Goal: Task Accomplishment & Management: Manage account settings

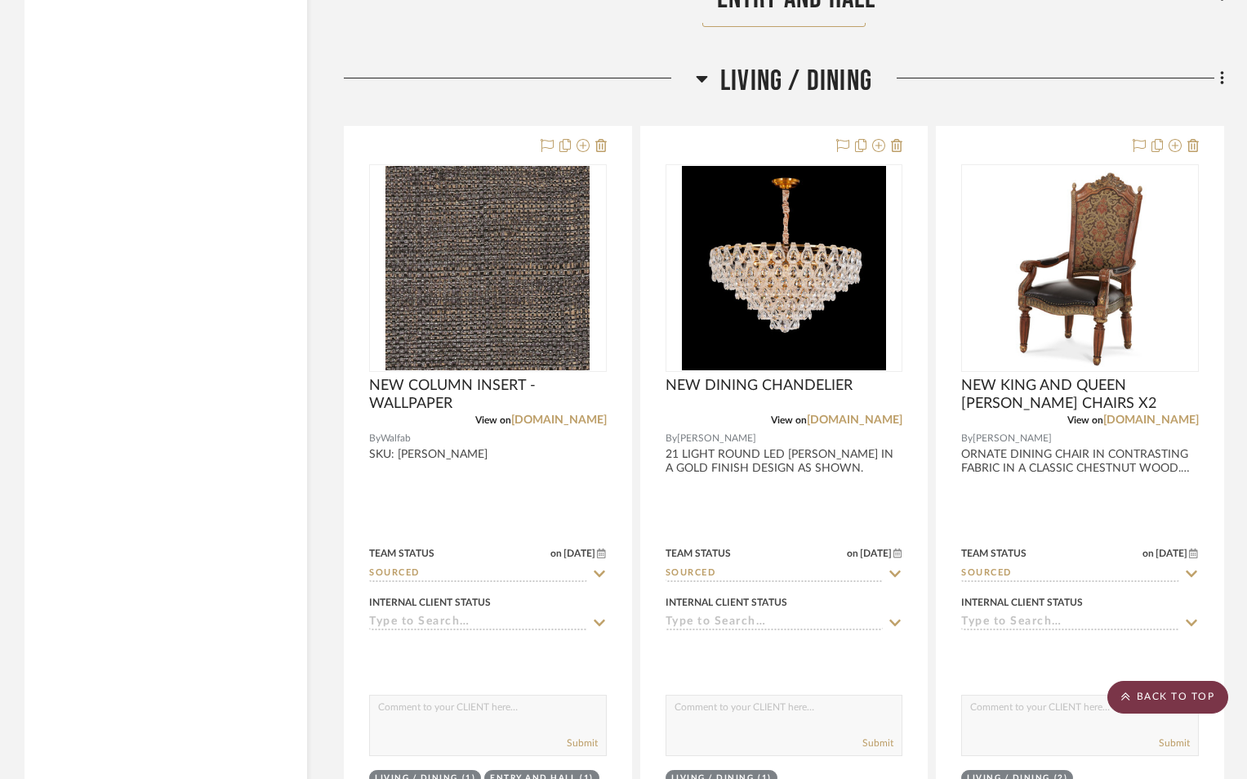
click at [1198, 693] on scroll-to-top-button "BACK TO TOP" at bounding box center [1168, 697] width 121 height 33
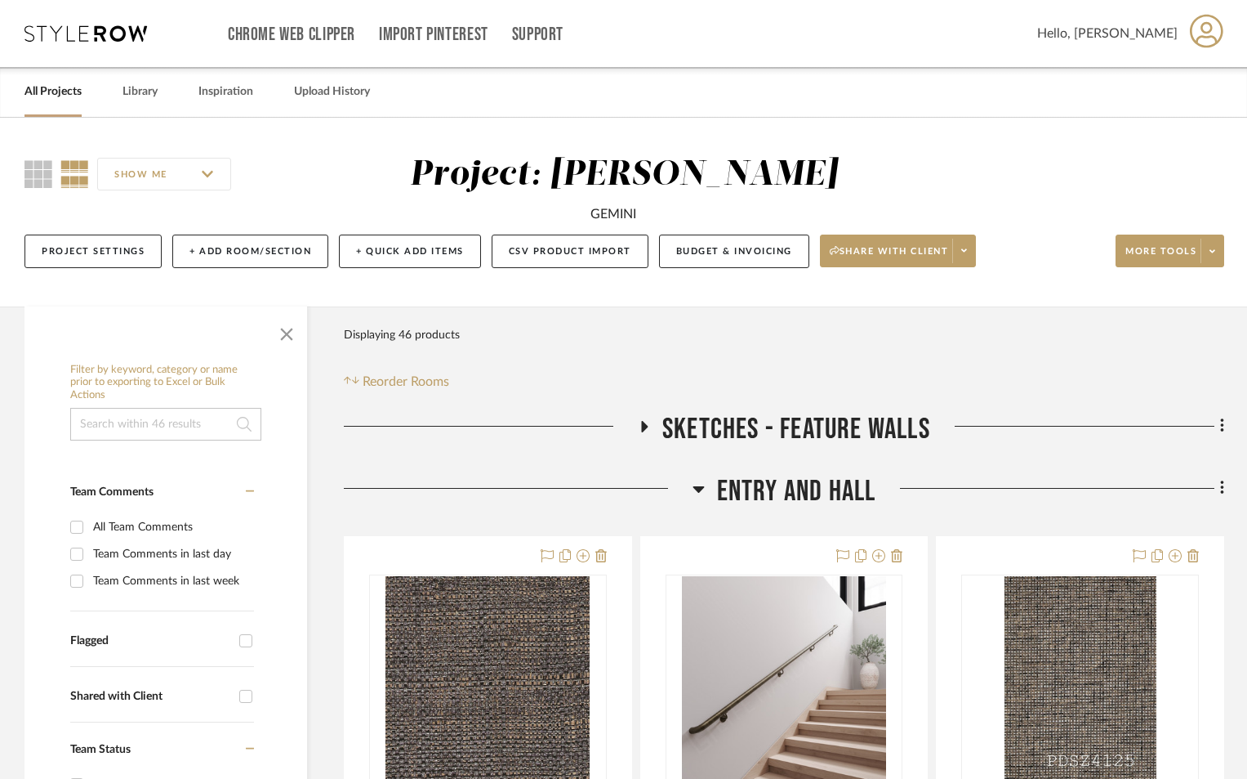
click at [57, 91] on link "All Projects" at bounding box center [53, 92] width 57 height 22
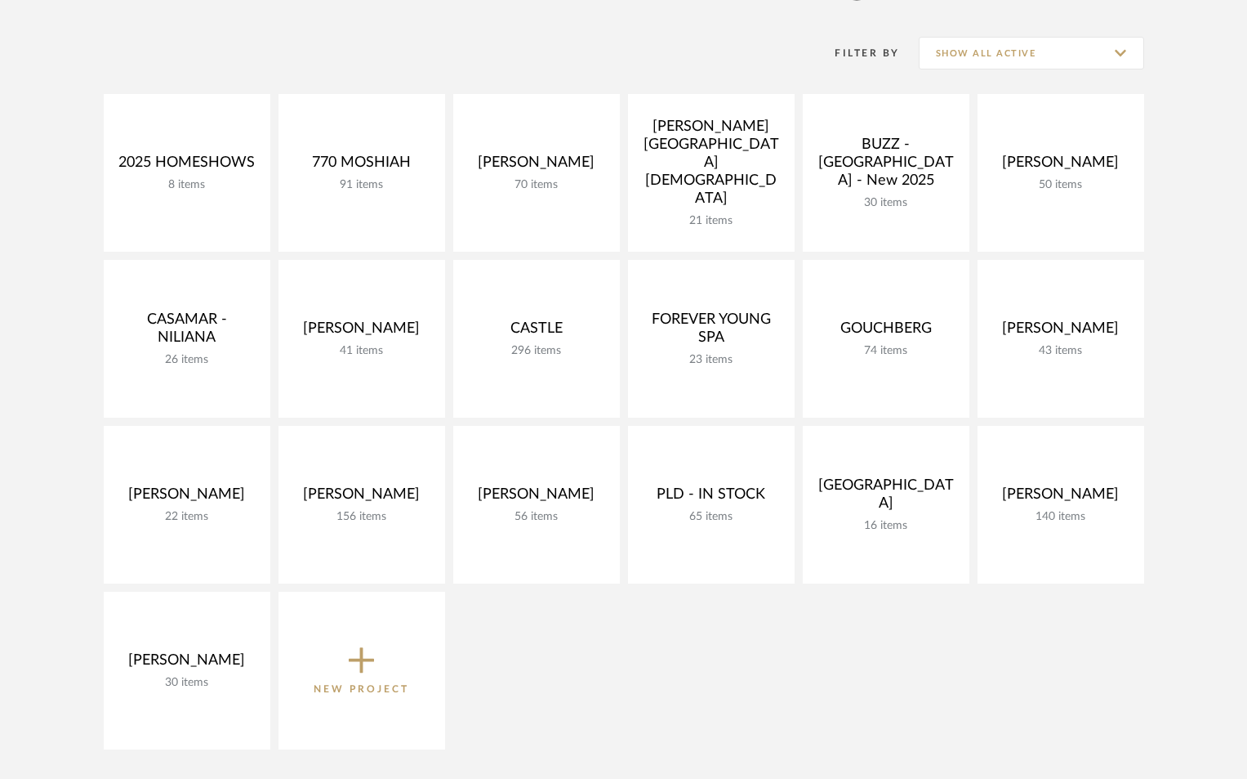
scroll to position [382, 0]
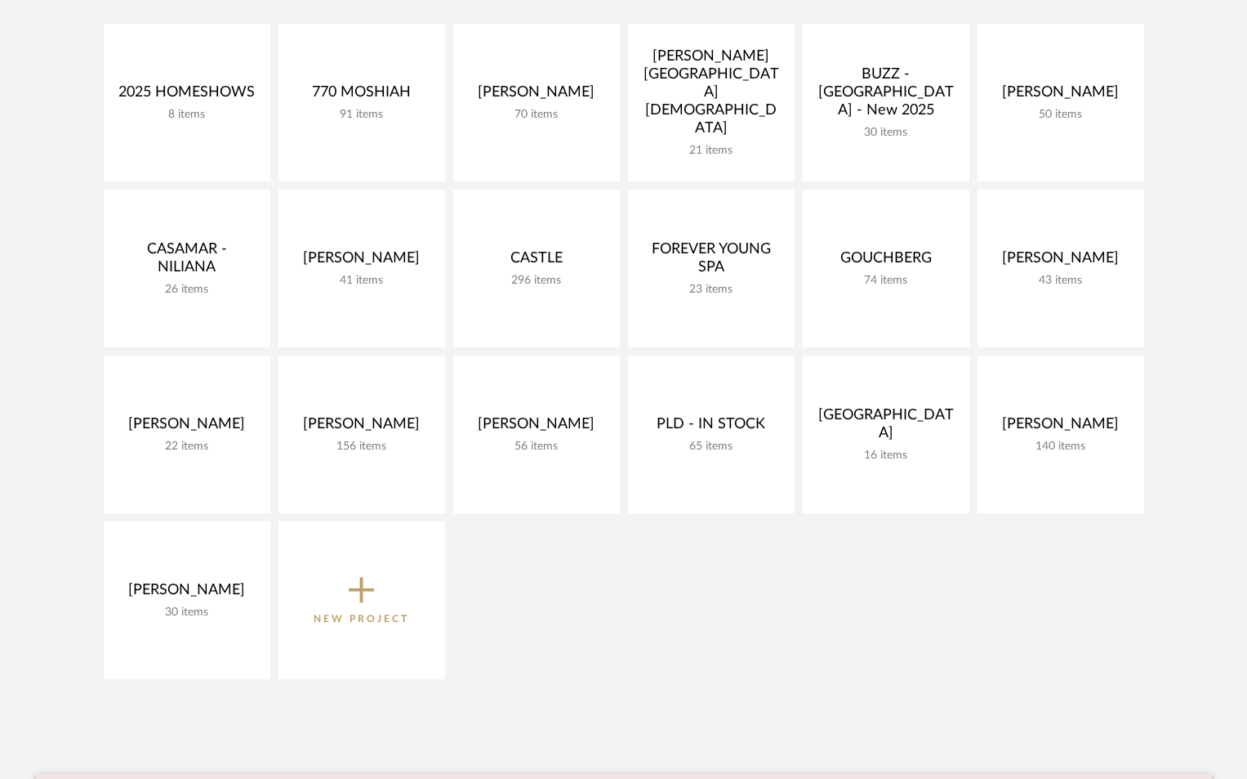
click at [398, 580] on span "New Project" at bounding box center [362, 600] width 96 height 54
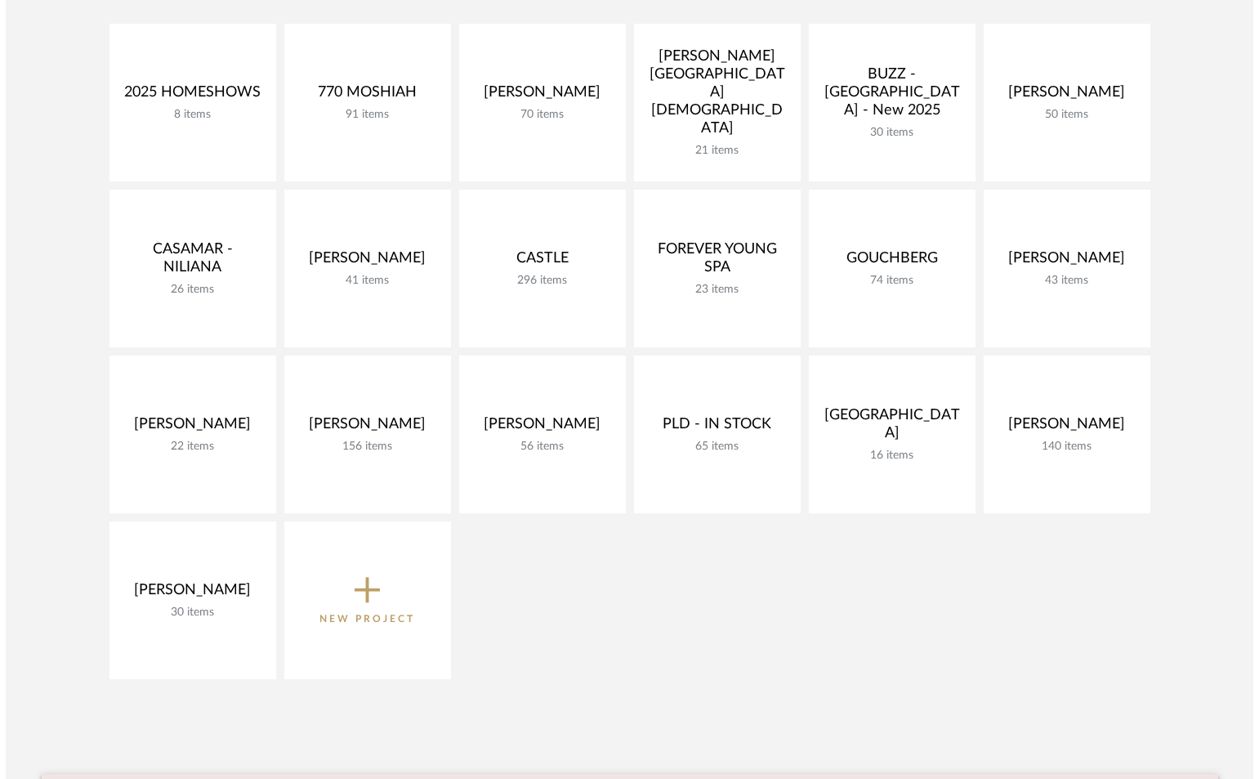
scroll to position [0, 0]
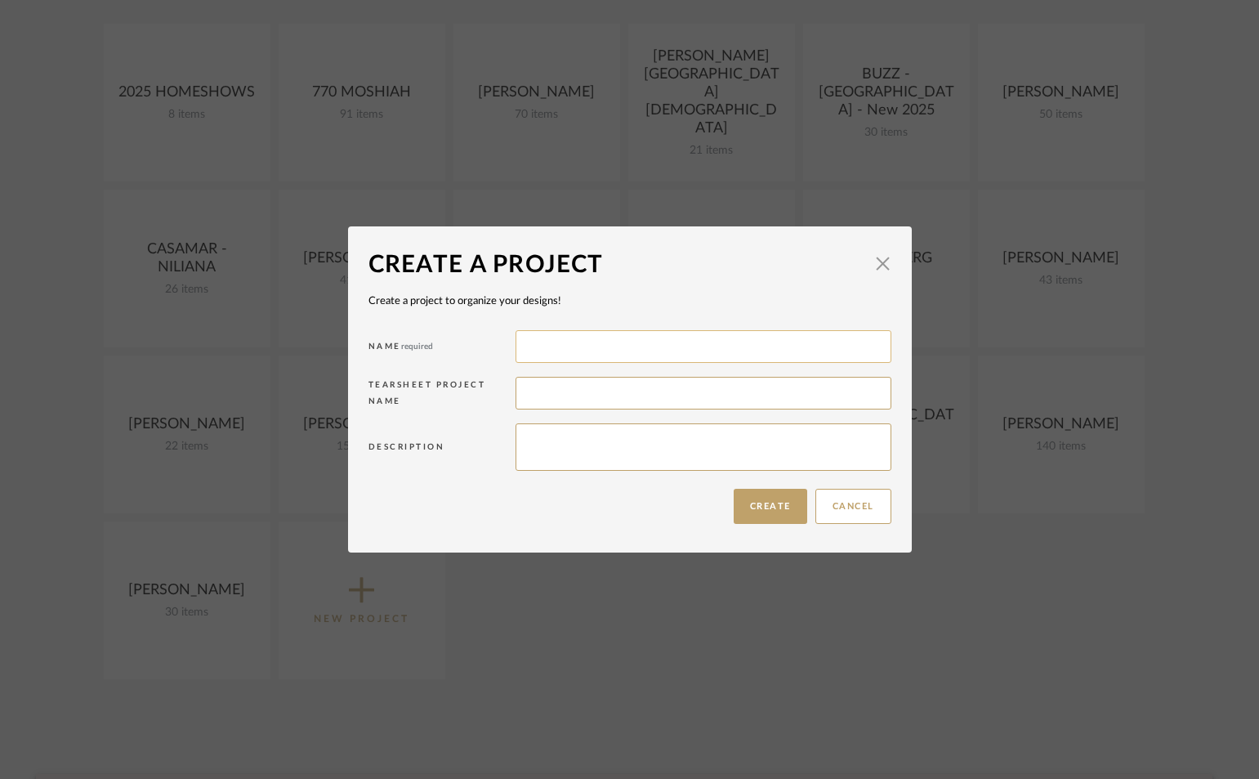
click at [557, 357] on input at bounding box center [703, 346] width 376 height 33
type input "CAMILA - LOTUS EDGE"
click at [768, 505] on button "Create" at bounding box center [771, 506] width 74 height 35
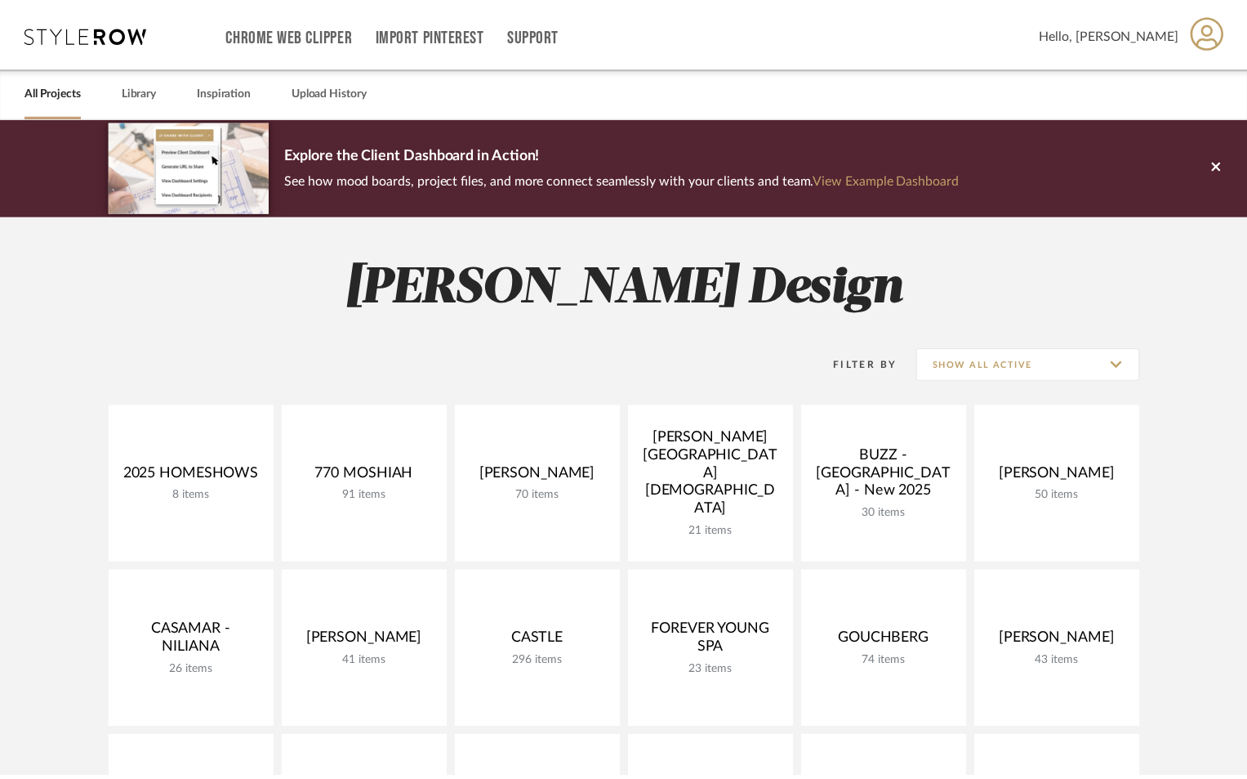
scroll to position [382, 0]
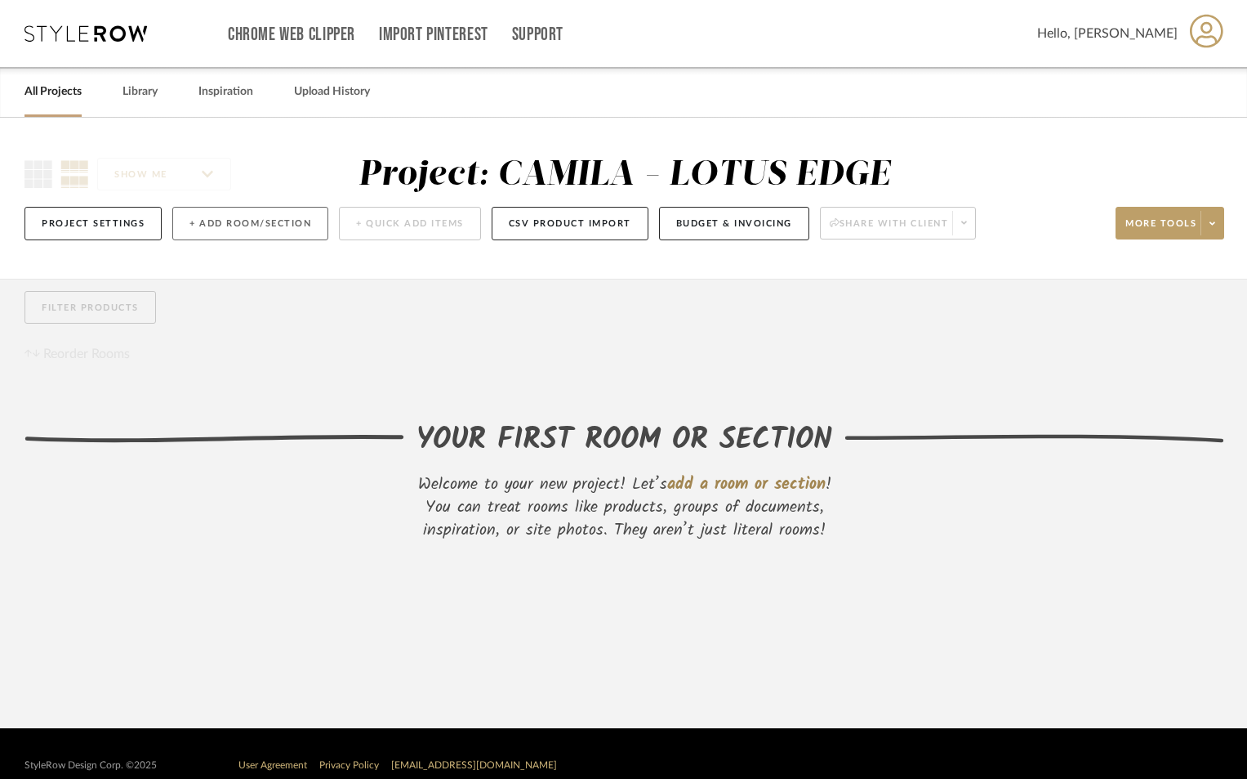
click at [256, 217] on button "+ Add Room/Section" at bounding box center [250, 223] width 156 height 33
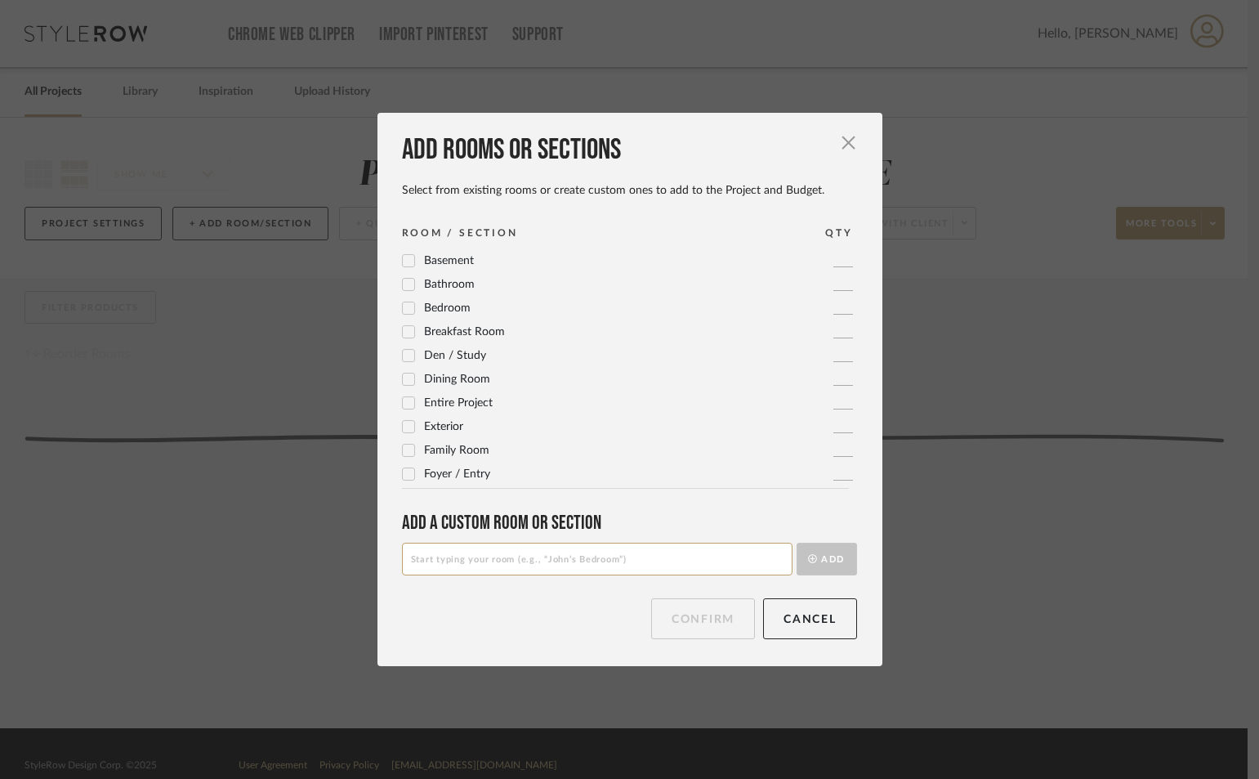
click at [492, 560] on input at bounding box center [597, 558] width 390 height 33
type input "SITE PHOTOS"
click at [797, 542] on button "Add" at bounding box center [827, 558] width 60 height 33
click at [705, 626] on button "Confirm" at bounding box center [703, 618] width 104 height 41
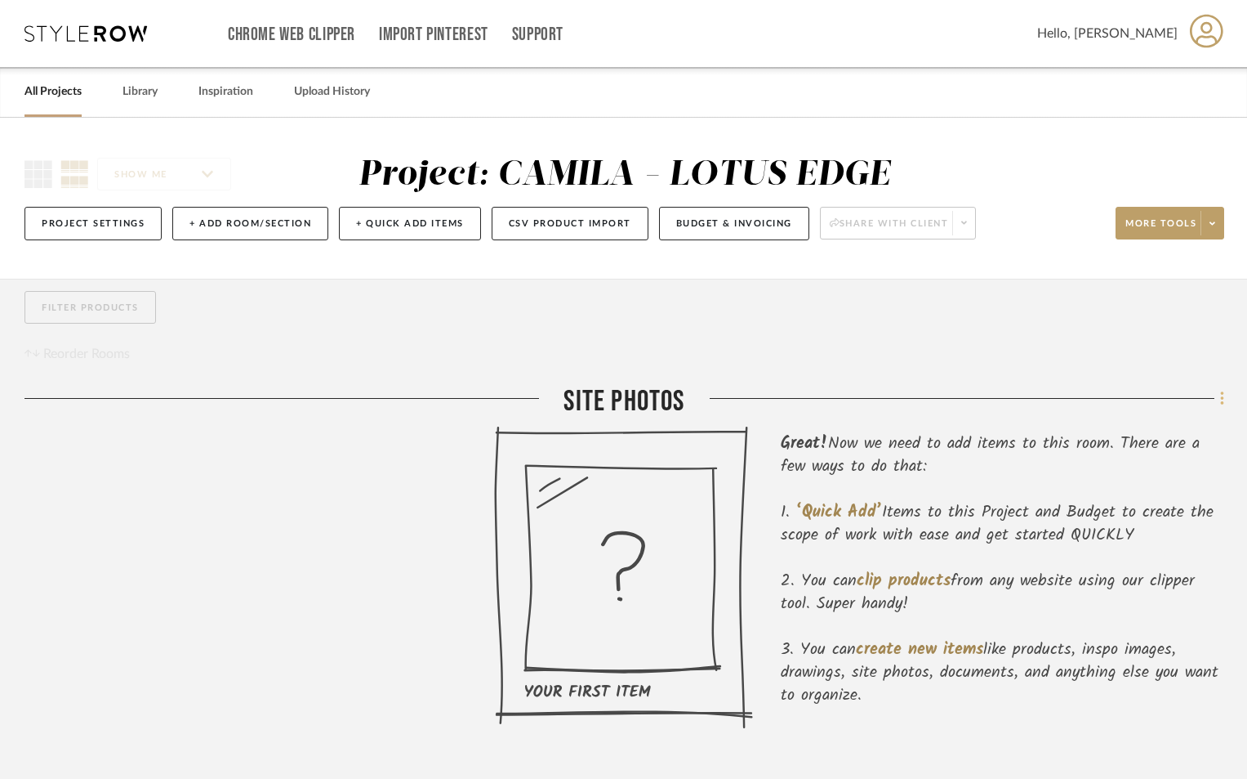
click at [1221, 400] on icon at bounding box center [1223, 399] width 5 height 18
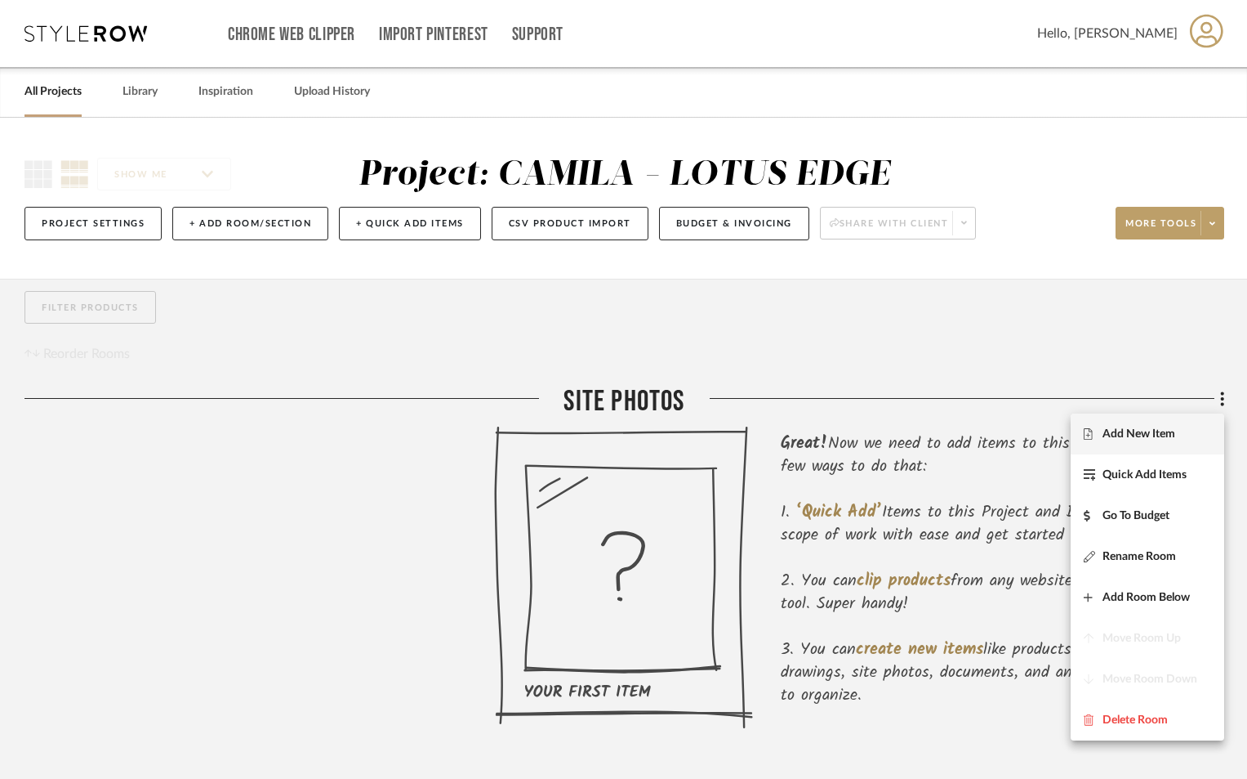
click at [1154, 431] on span "Add New Item" at bounding box center [1139, 434] width 73 height 14
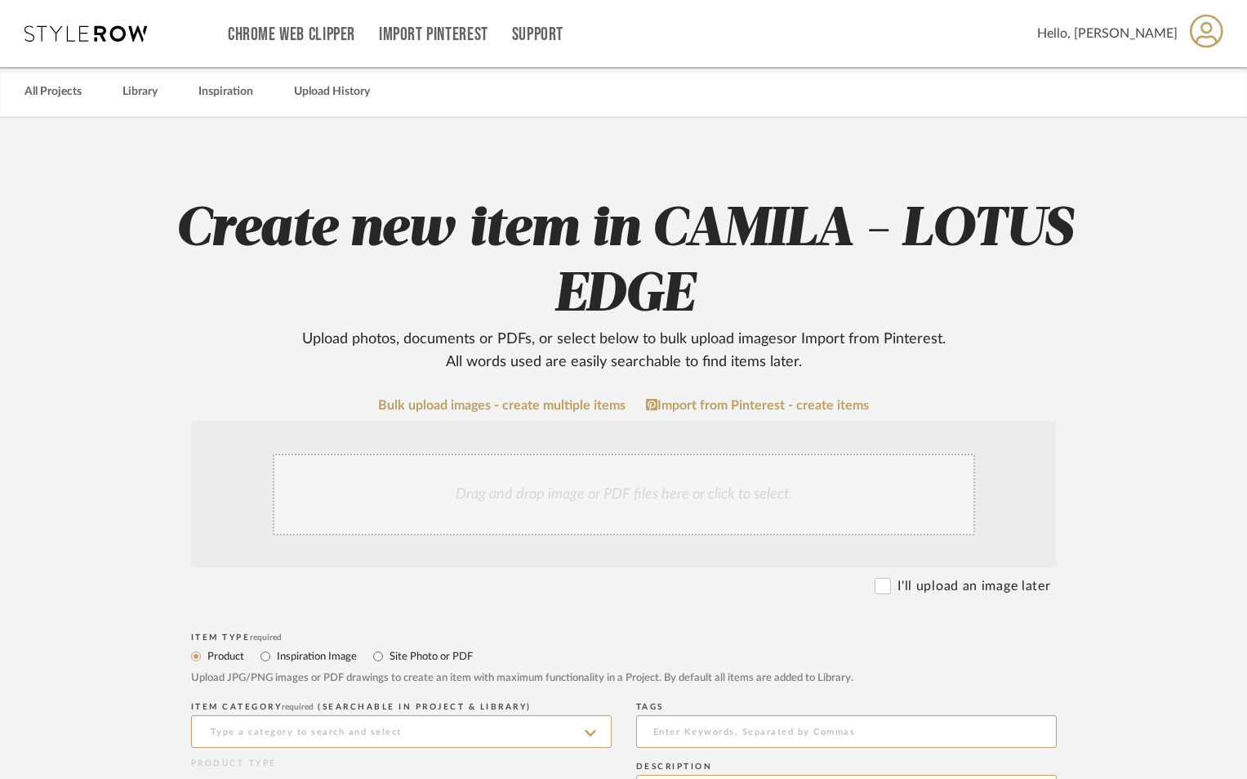
click at [498, 509] on div "Drag and drop image or PDF files here or click to select." at bounding box center [624, 494] width 703 height 82
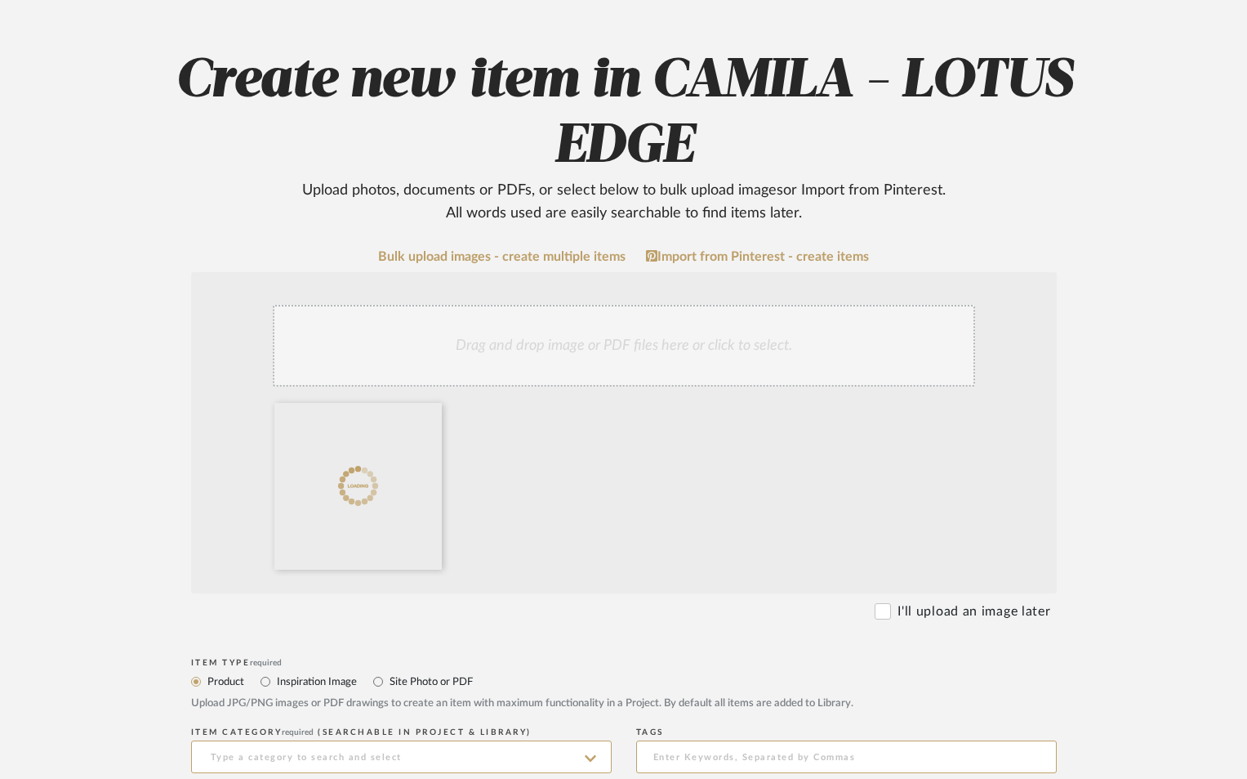
scroll to position [435, 0]
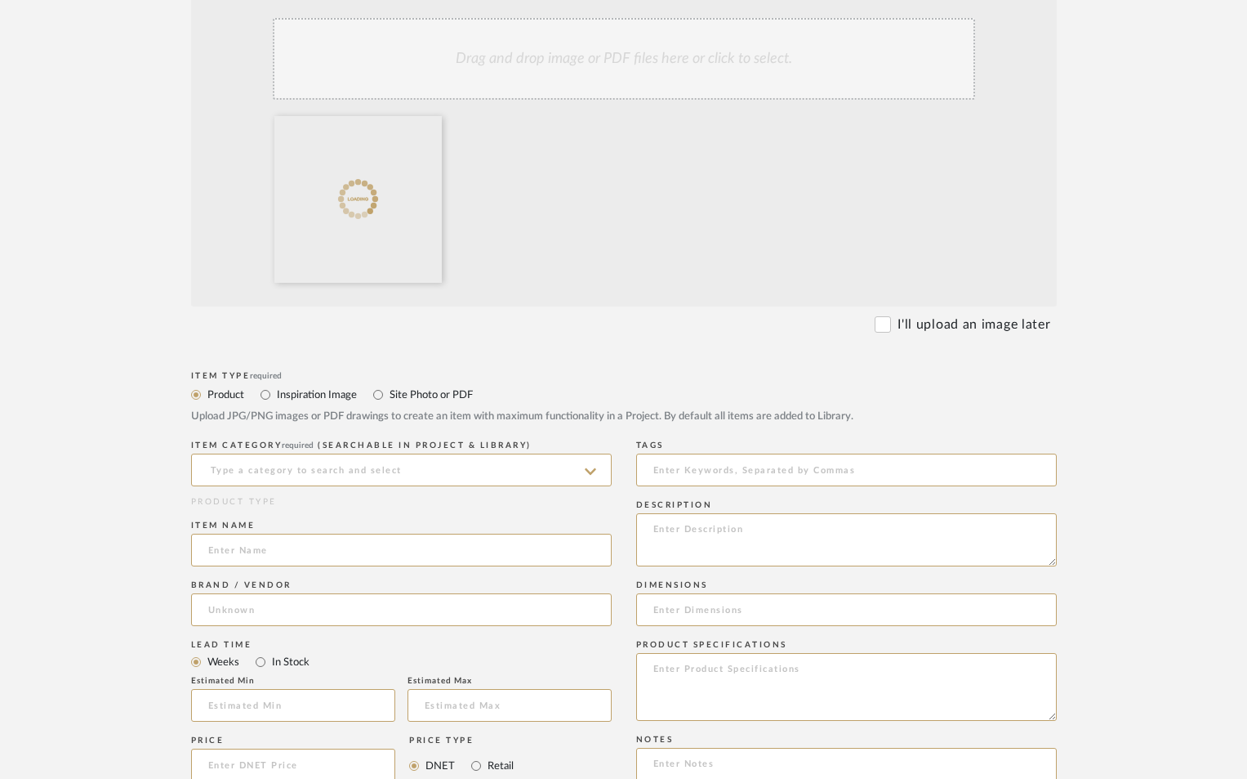
click at [389, 389] on label "Site Photo or PDF" at bounding box center [430, 395] width 85 height 18
click at [388, 389] on input "Site Photo or PDF" at bounding box center [378, 395] width 20 height 20
radio input "true"
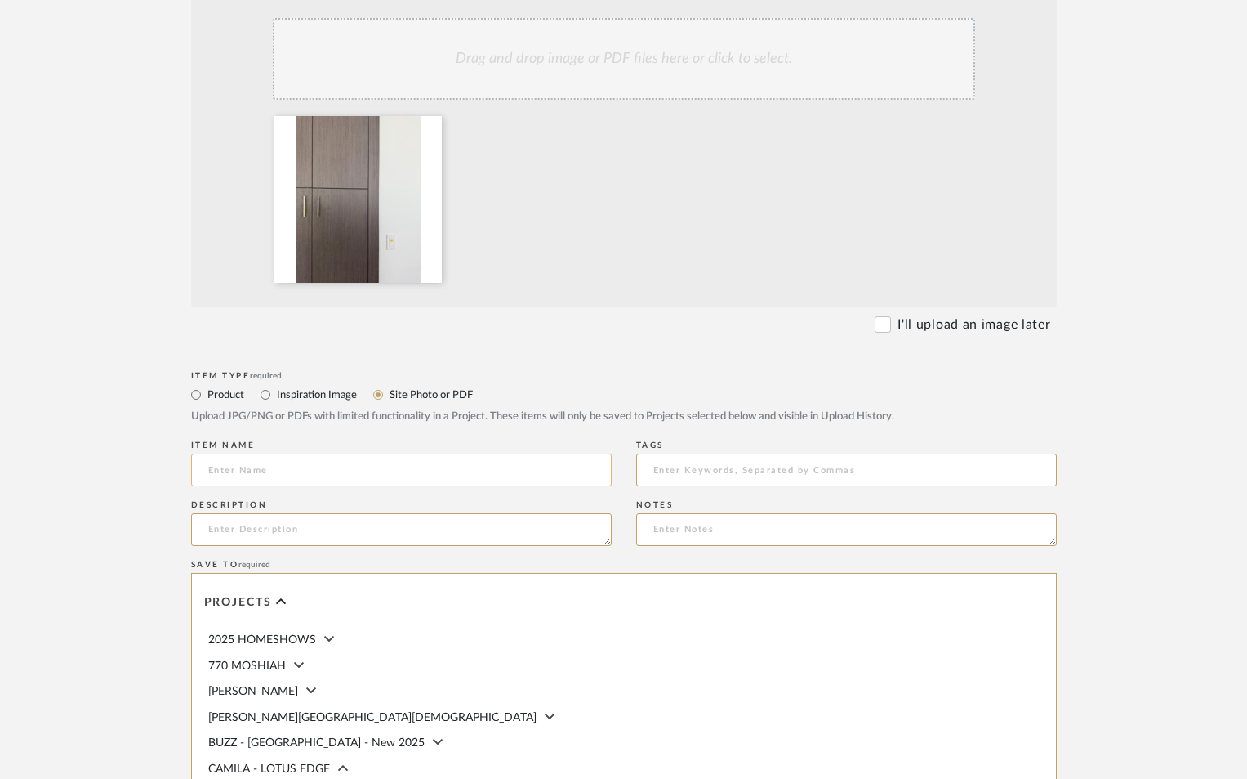
click at [405, 466] on input at bounding box center [401, 469] width 421 height 33
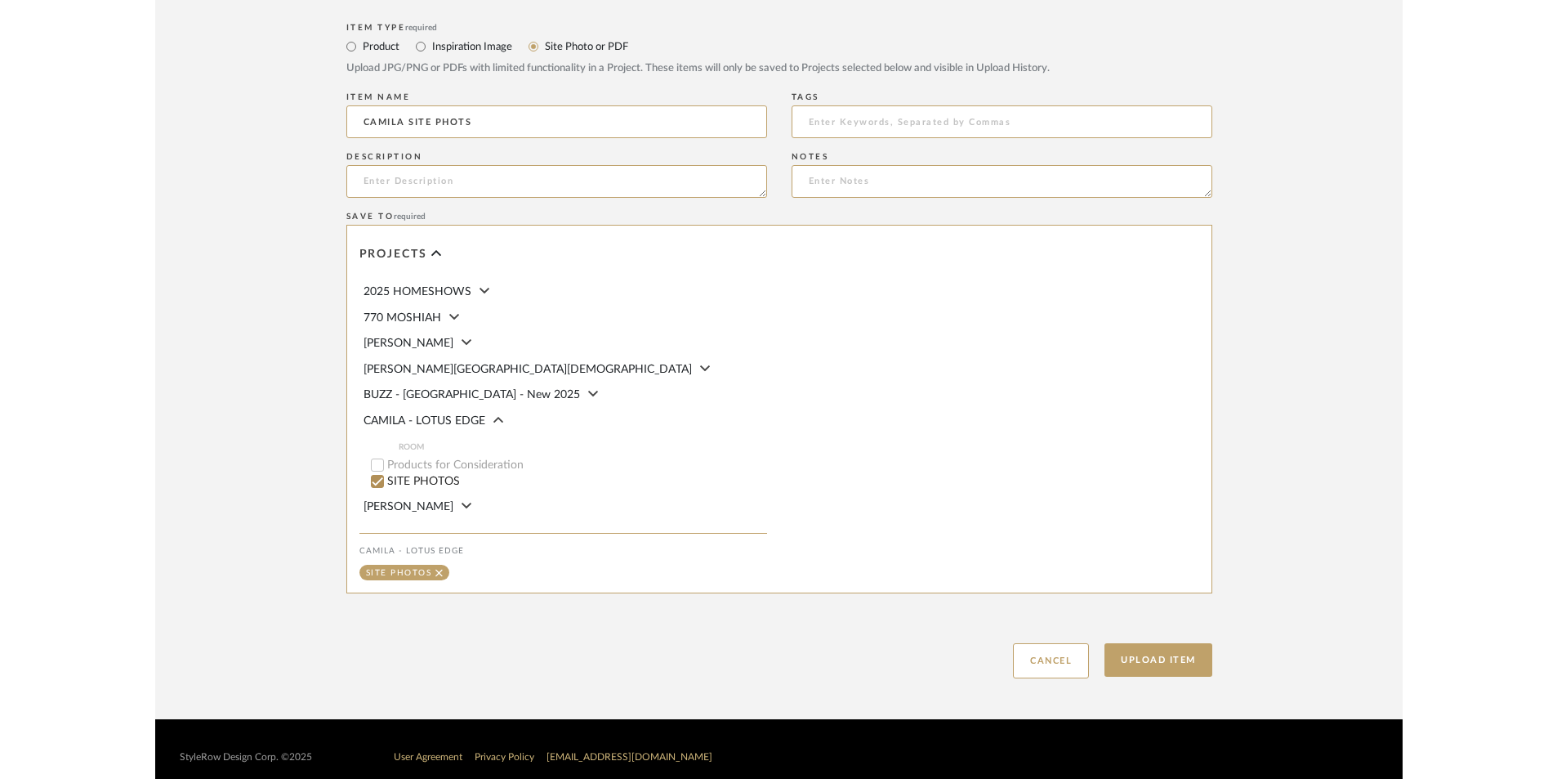
scroll to position [799, 0]
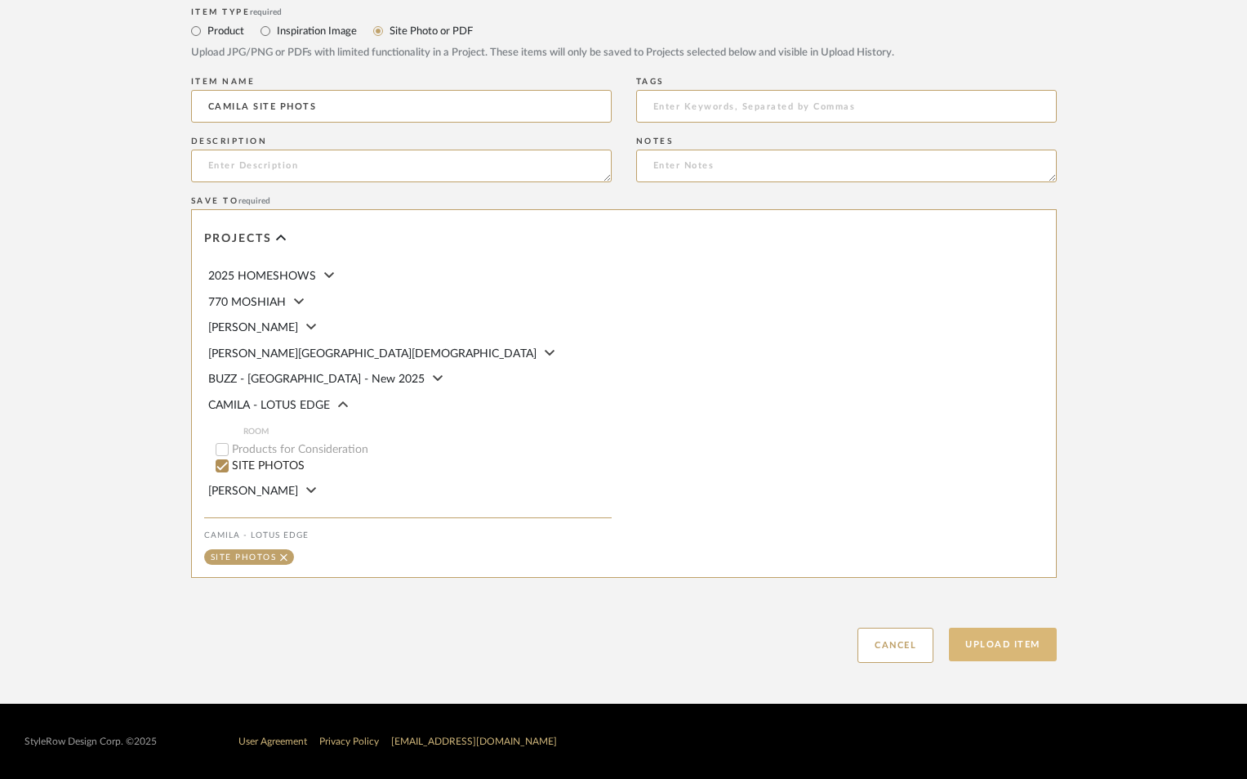
type input "CAMILA SITE PHOTS"
click at [997, 639] on button "Upload Item" at bounding box center [1003, 643] width 108 height 33
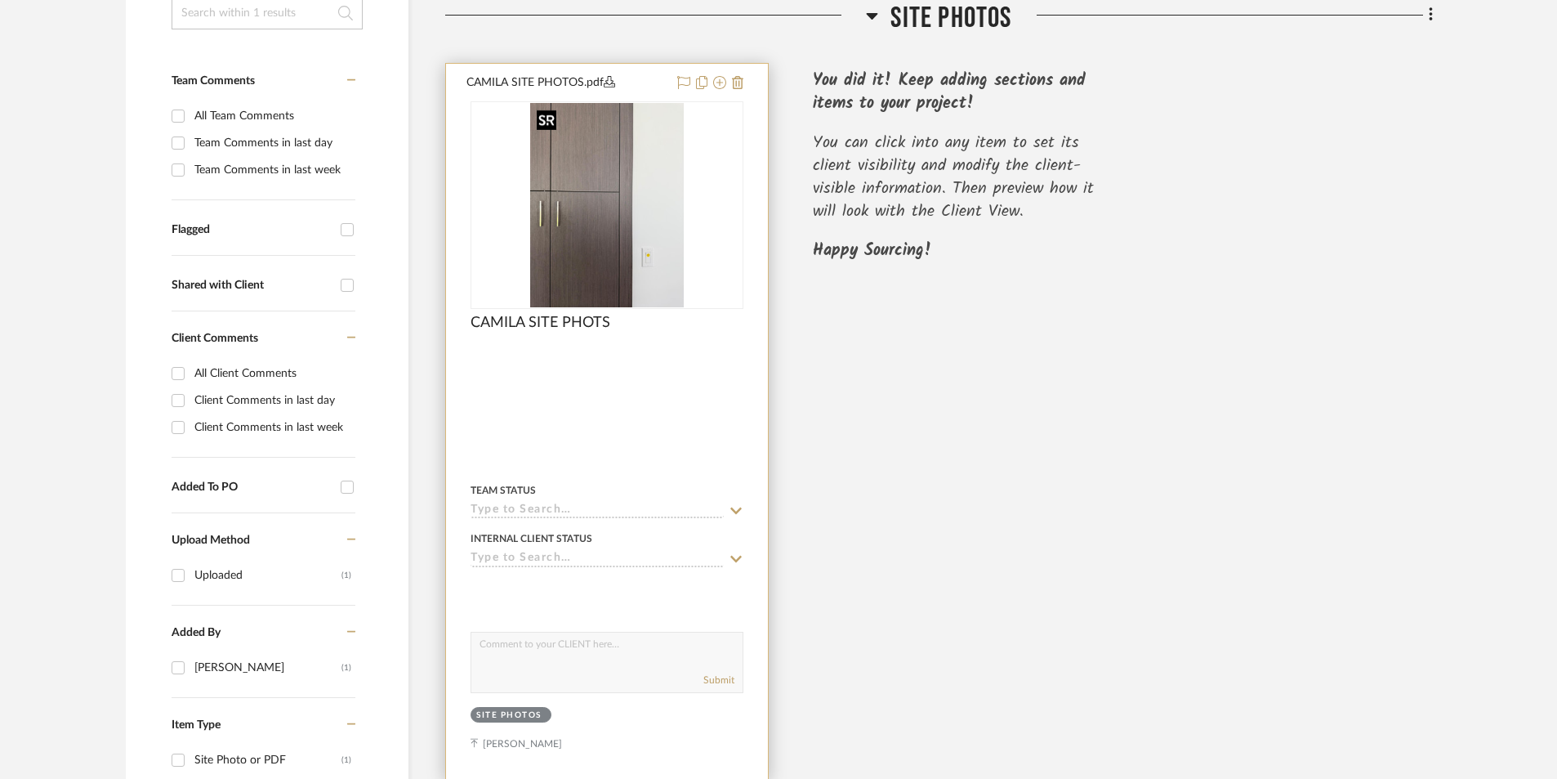
scroll to position [384, 0]
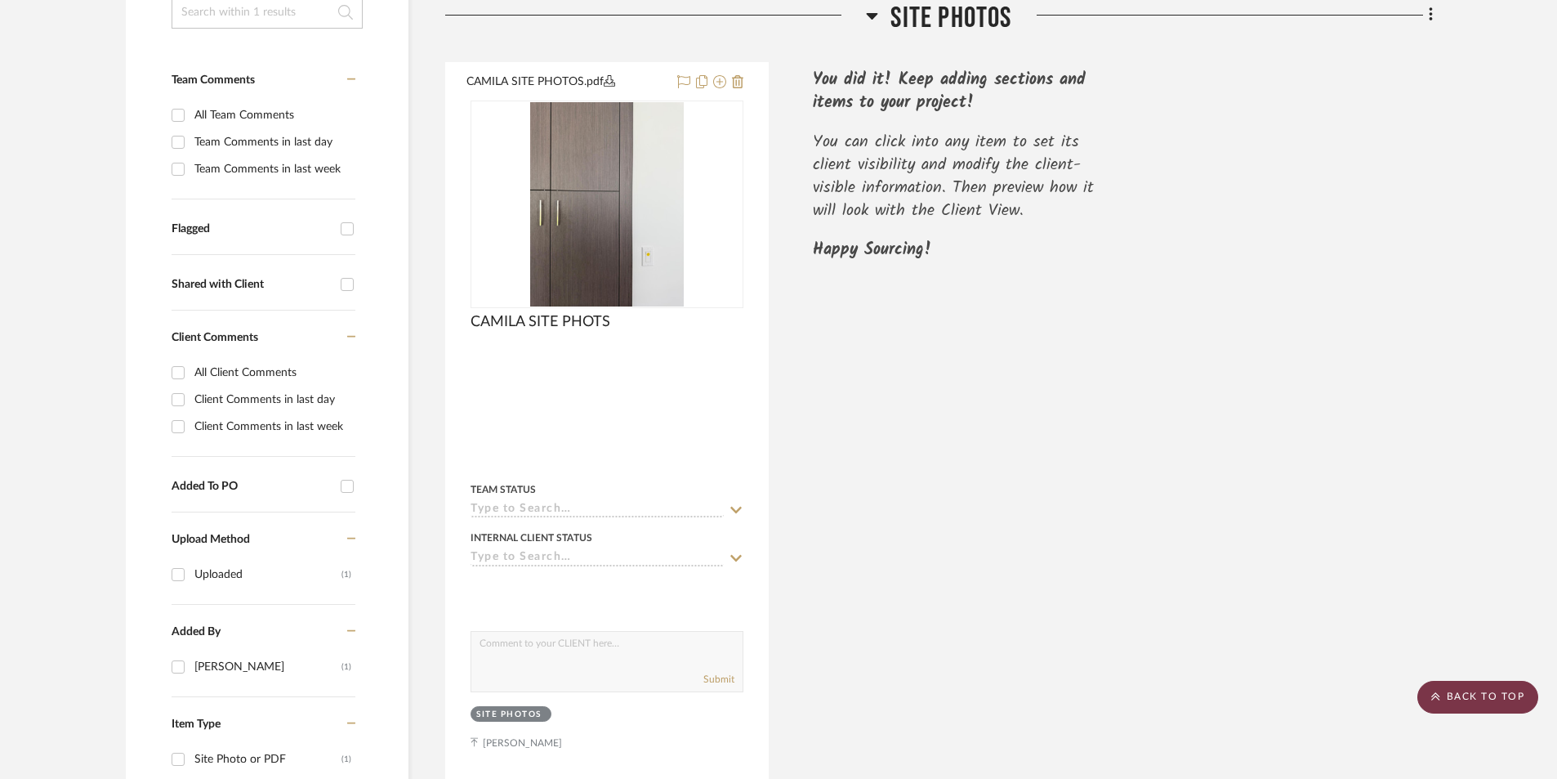
click at [1247, 699] on scroll-to-top-button "BACK TO TOP" at bounding box center [1477, 697] width 121 height 33
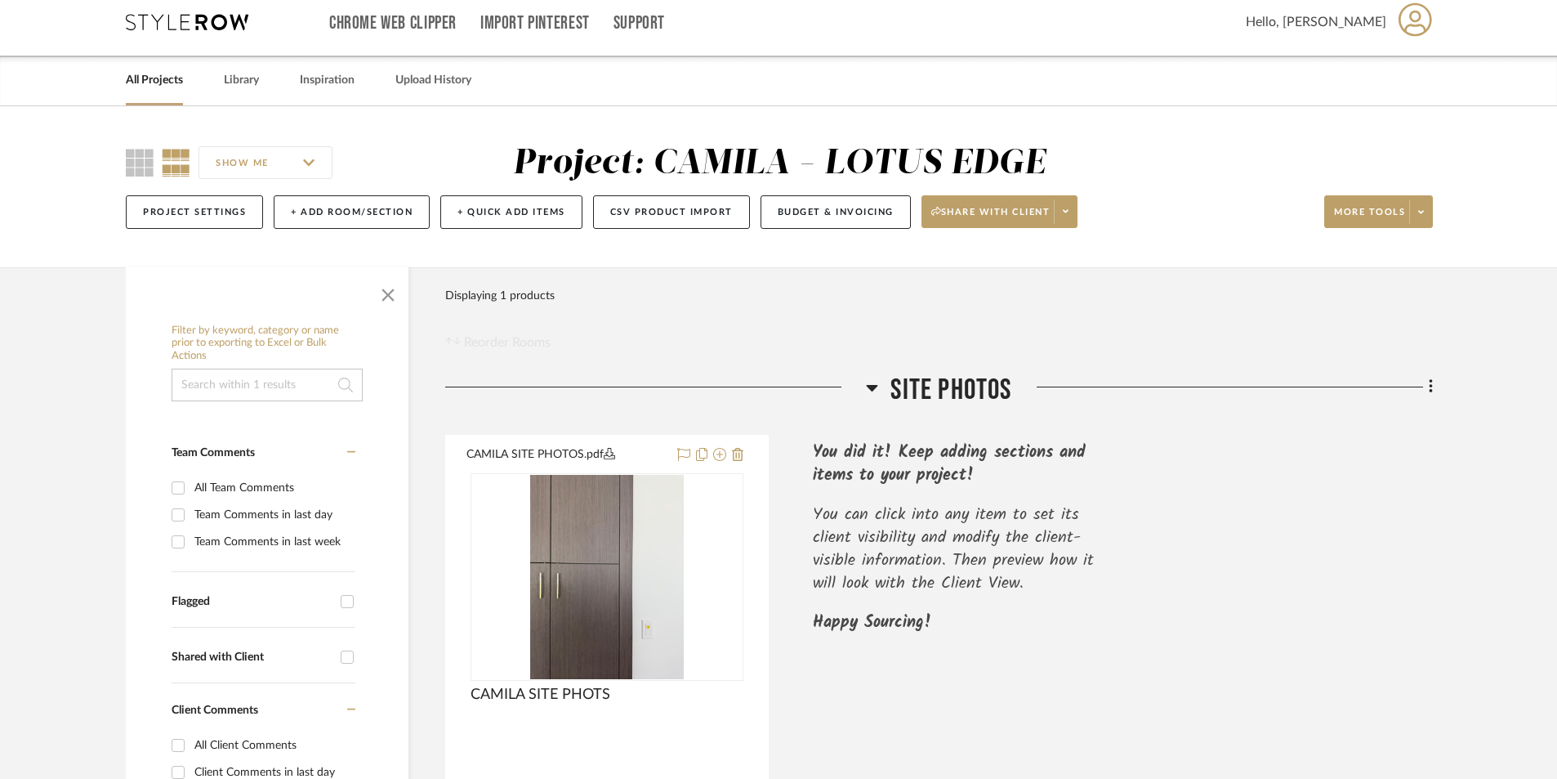
scroll to position [0, 0]
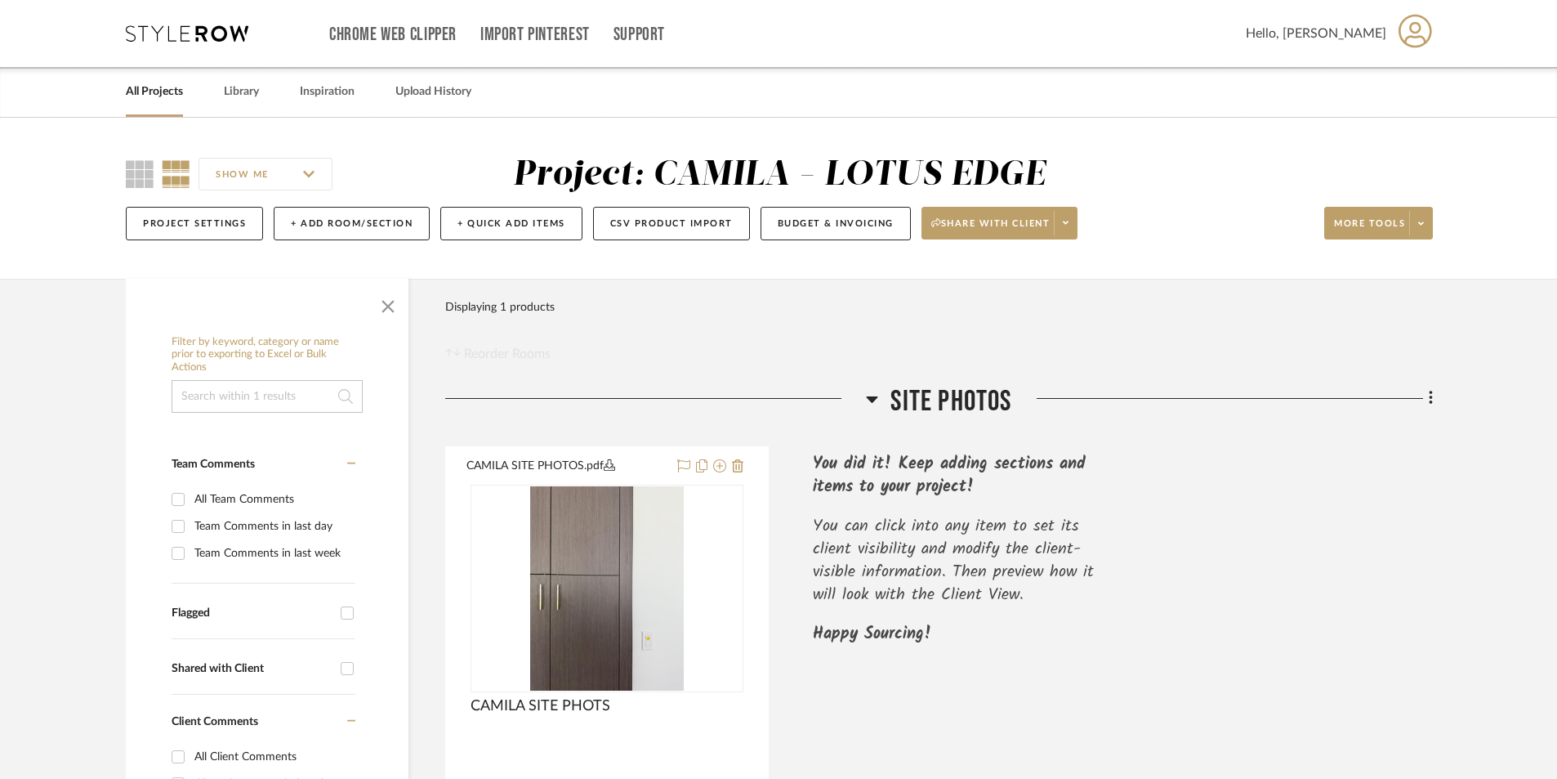
click at [172, 87] on link "All Projects" at bounding box center [154, 92] width 57 height 22
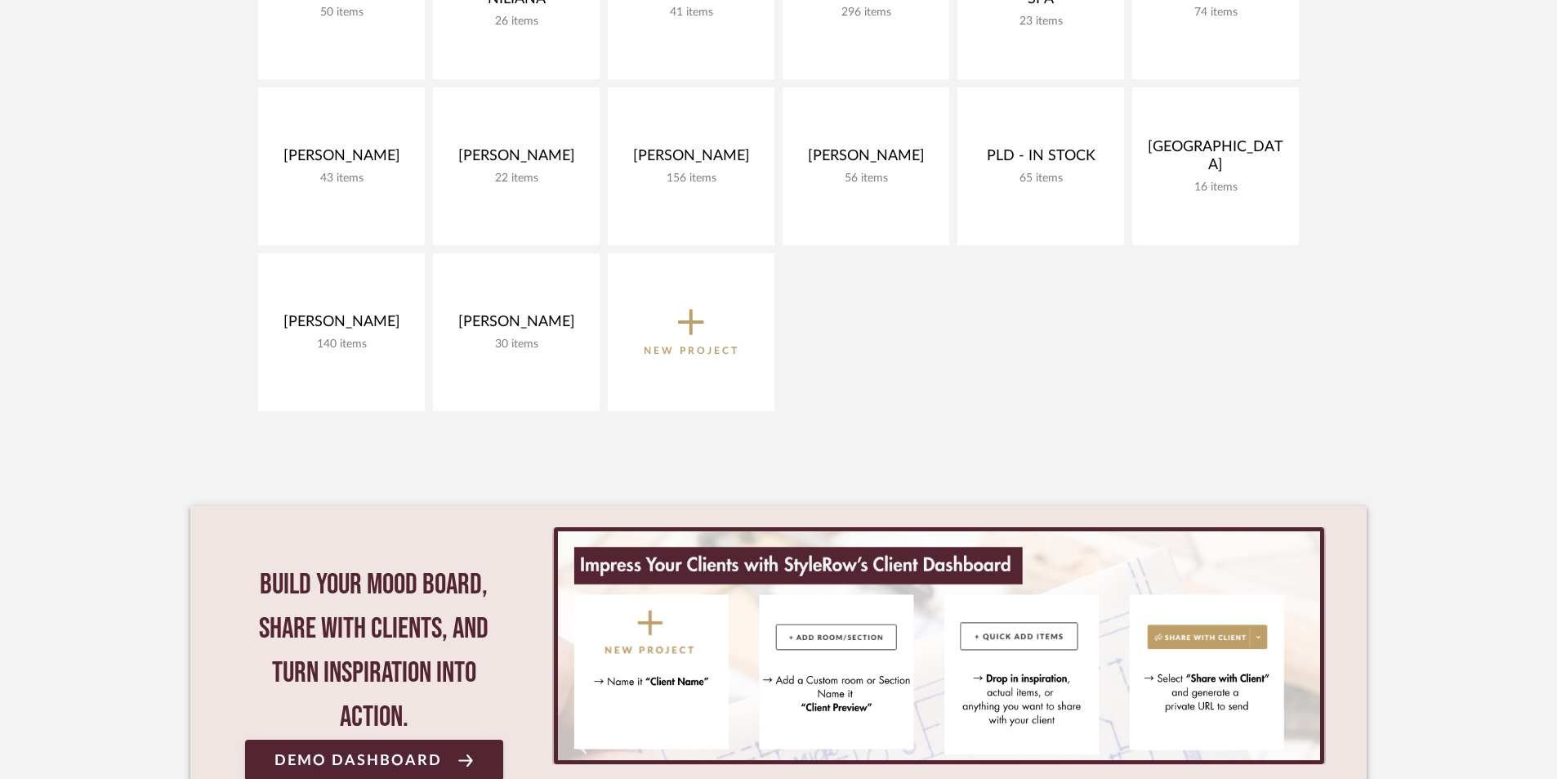
scroll to position [646, 0]
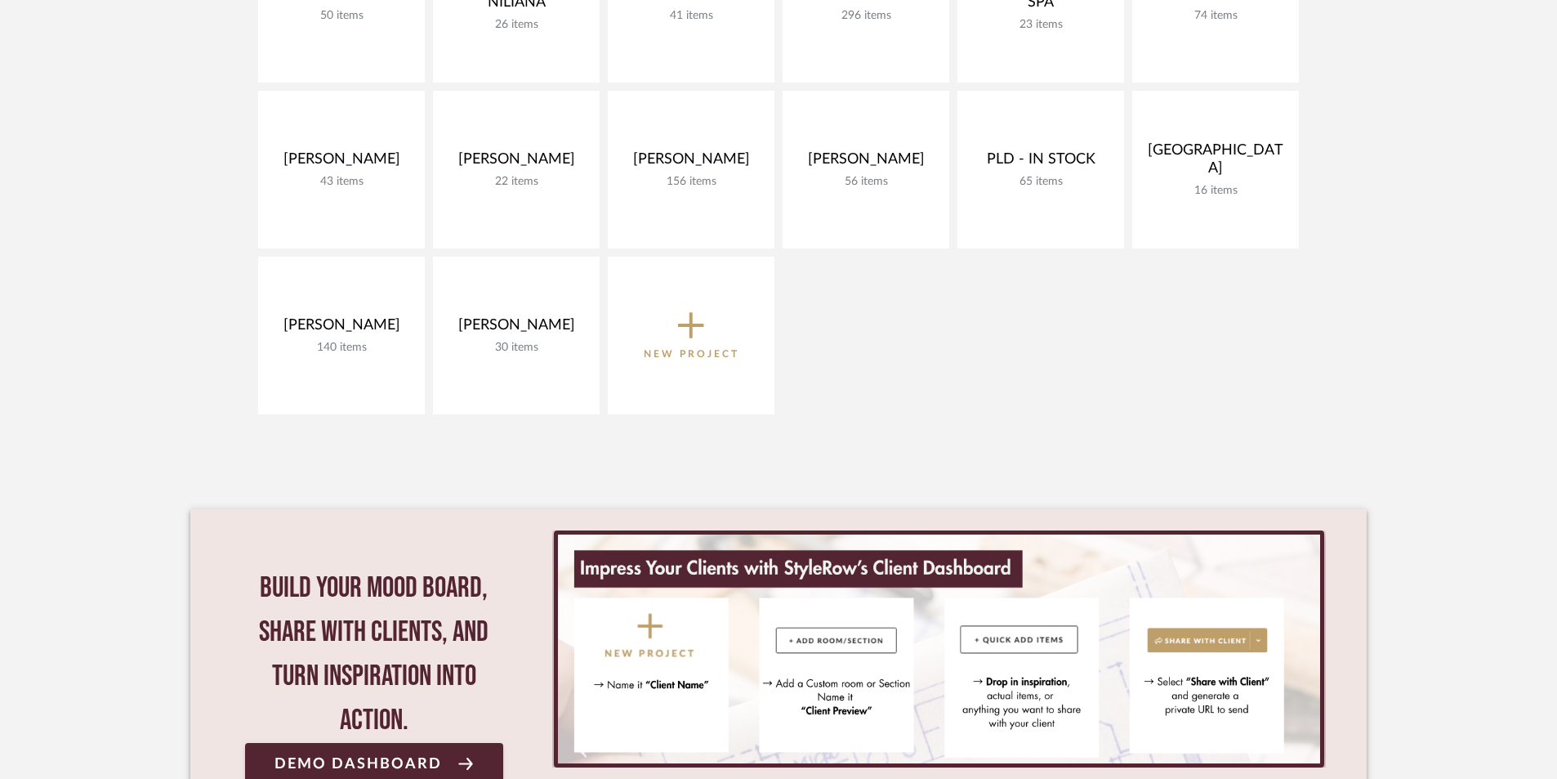
click at [658, 331] on span "New Project" at bounding box center [692, 335] width 96 height 54
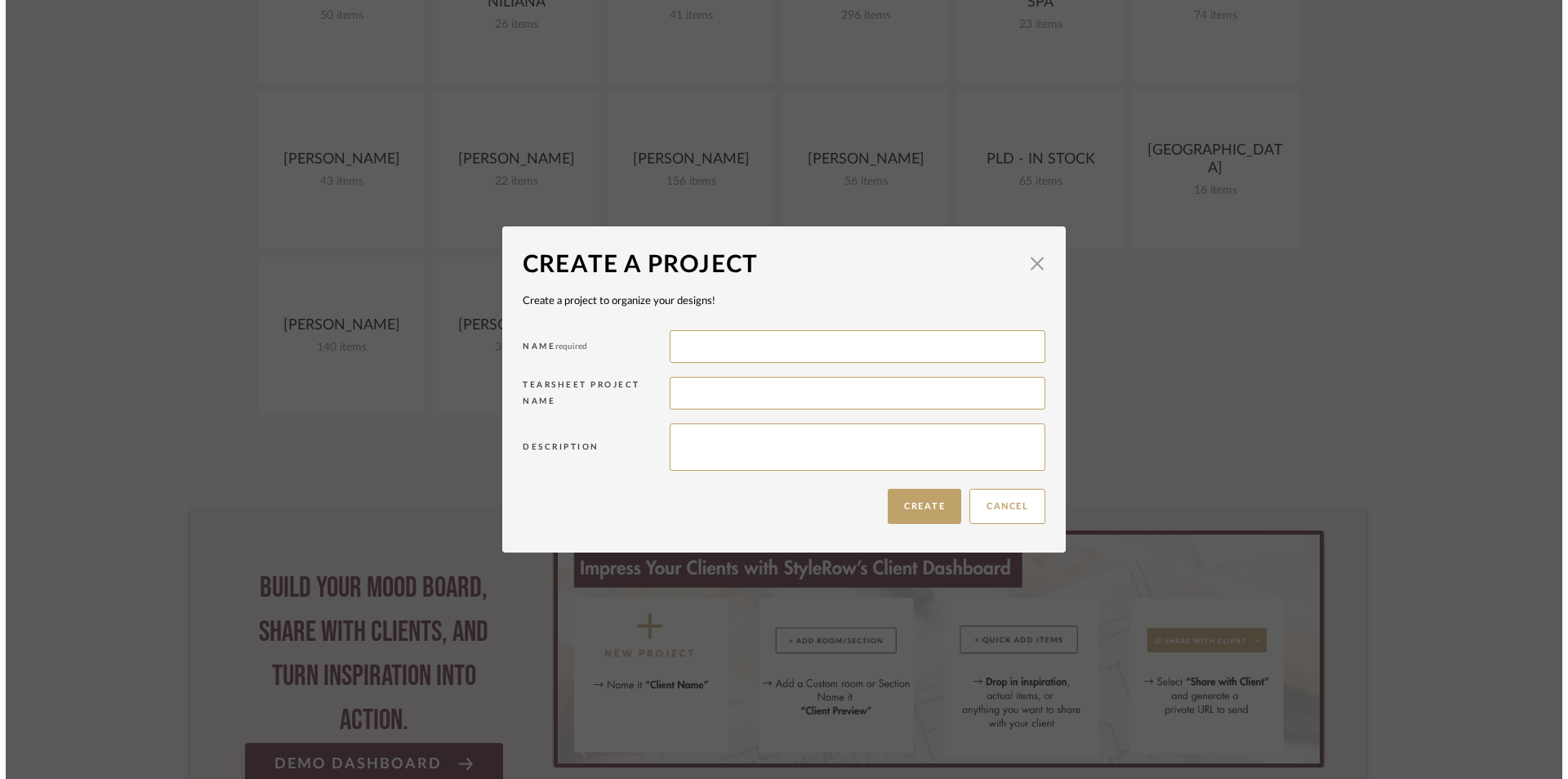
scroll to position [0, 0]
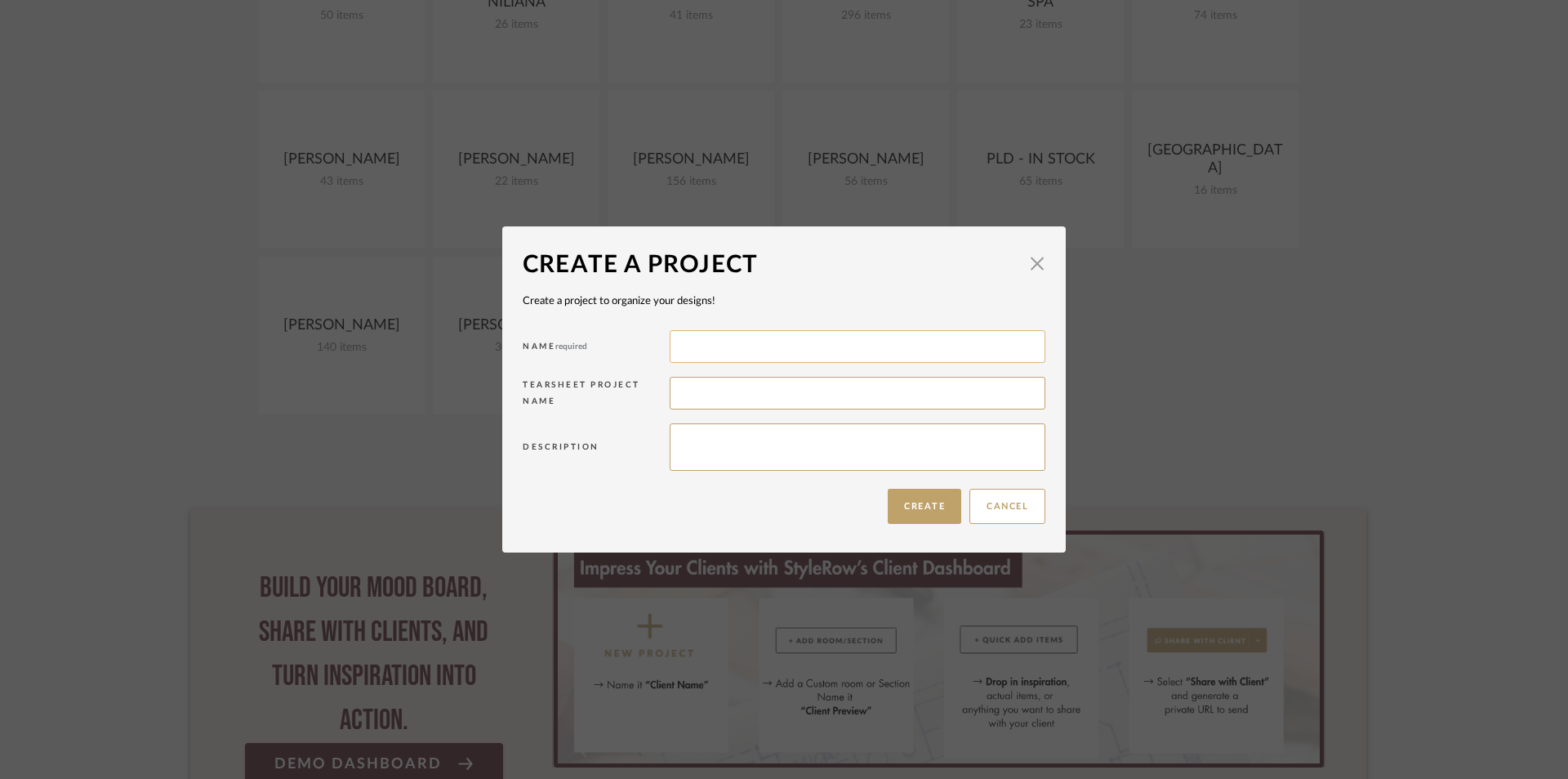
click at [696, 337] on input at bounding box center [857, 346] width 376 height 33
type input "[PERSON_NAME] - [US_STATE]"
click at [939, 498] on button "Create" at bounding box center [924, 506] width 74 height 35
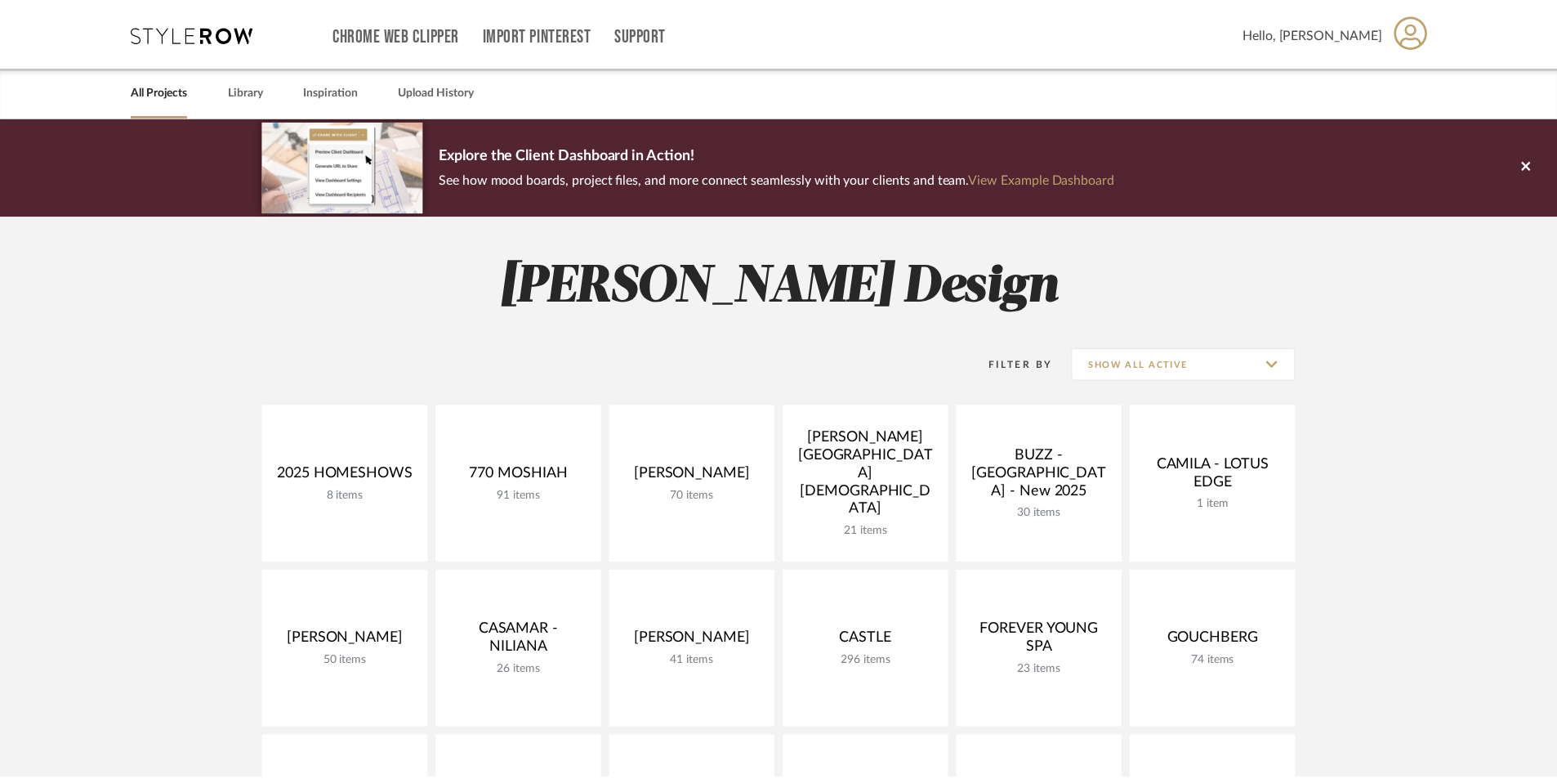
scroll to position [646, 0]
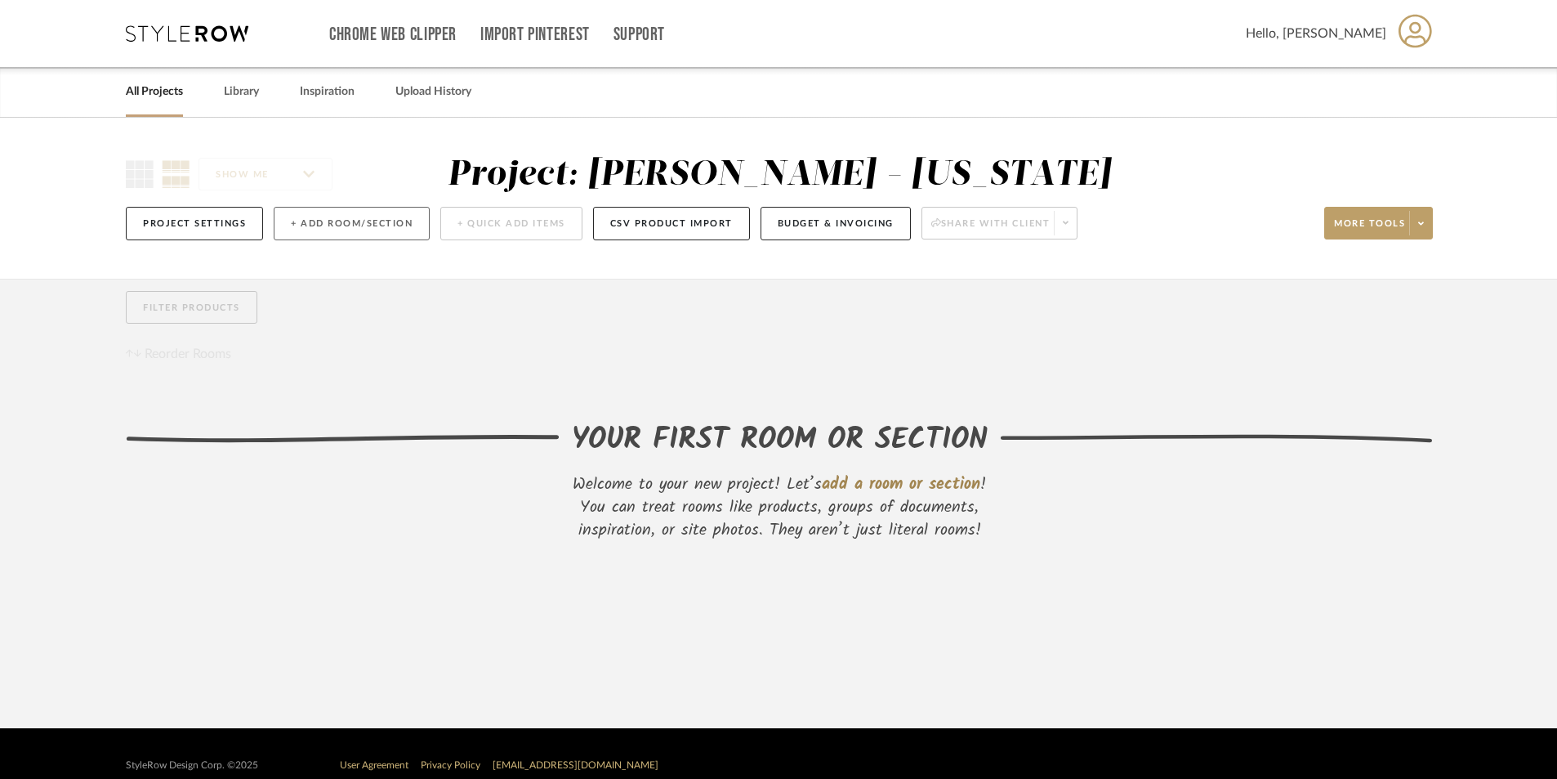
click at [359, 231] on button "+ Add Room/Section" at bounding box center [352, 223] width 156 height 33
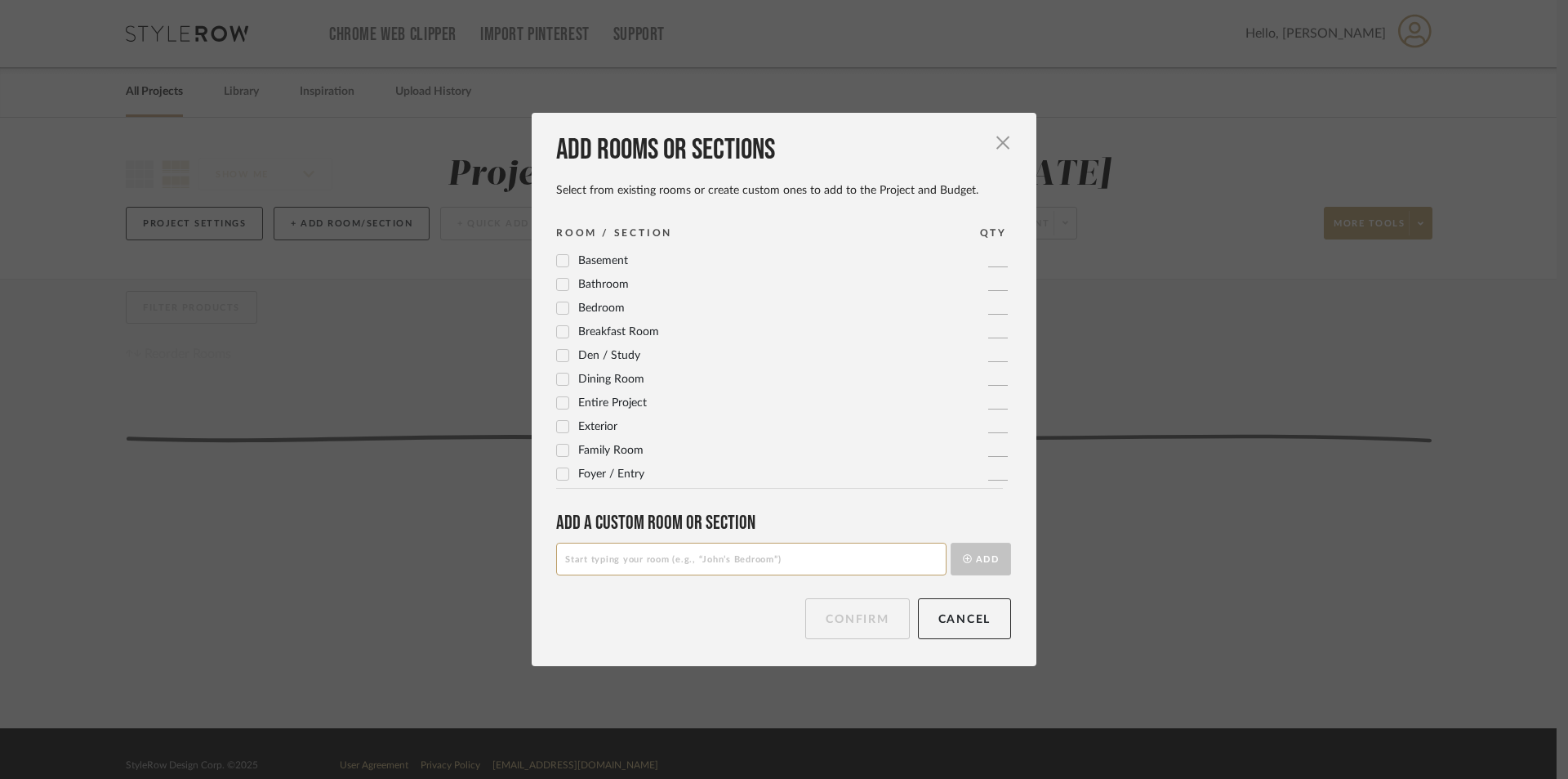
click at [712, 556] on input at bounding box center [751, 558] width 390 height 33
type input "SITE PHOTO"
click at [950, 542] on button "Add" at bounding box center [980, 558] width 60 height 33
click at [868, 607] on button "Confirm" at bounding box center [857, 618] width 104 height 41
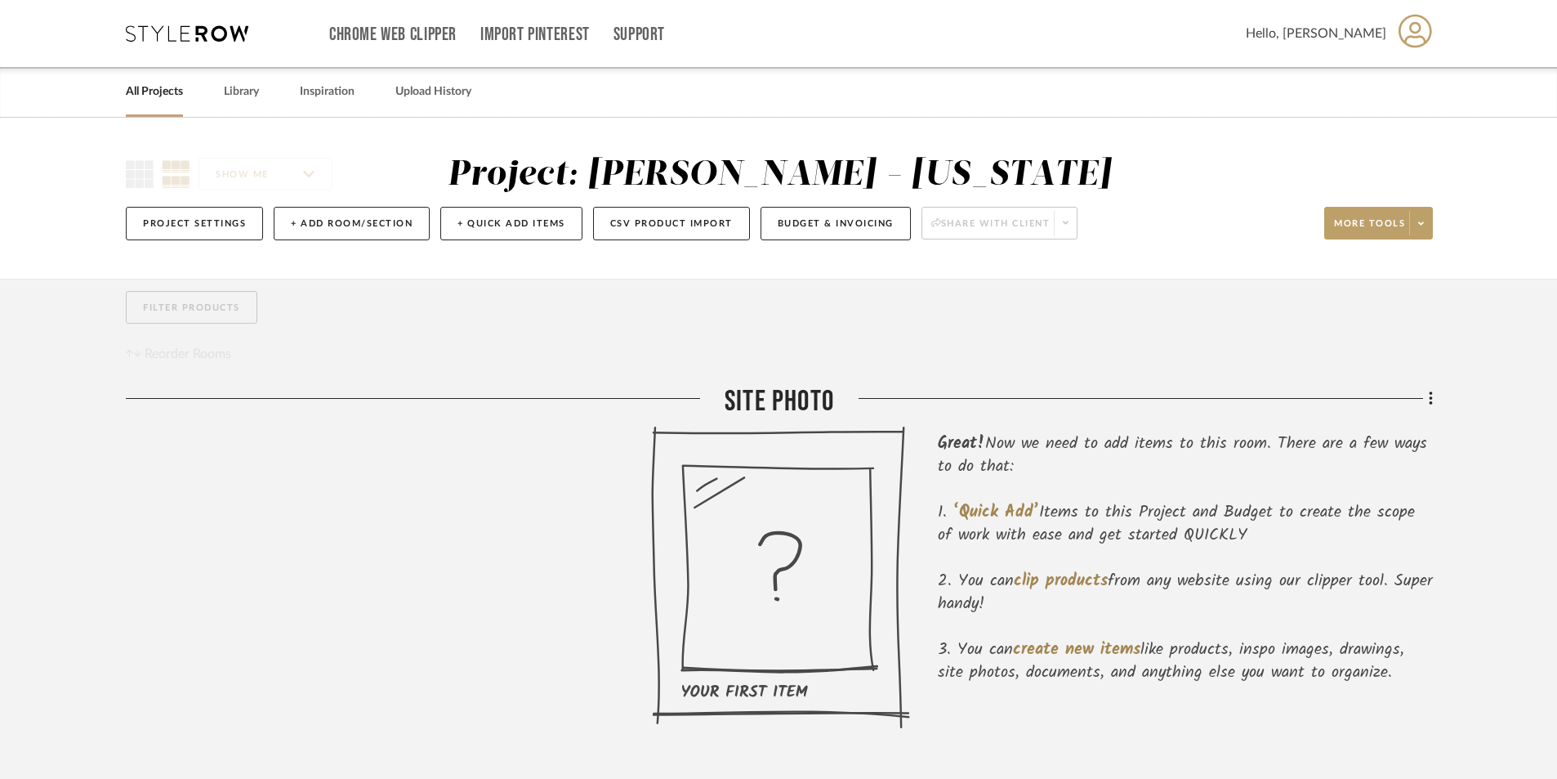
click at [1247, 395] on div "Filter by keyword, category or name prior to exporting to Excel or Bulk Actions…" at bounding box center [778, 541] width 1354 height 524
click at [1247, 399] on icon at bounding box center [1430, 398] width 3 height 14
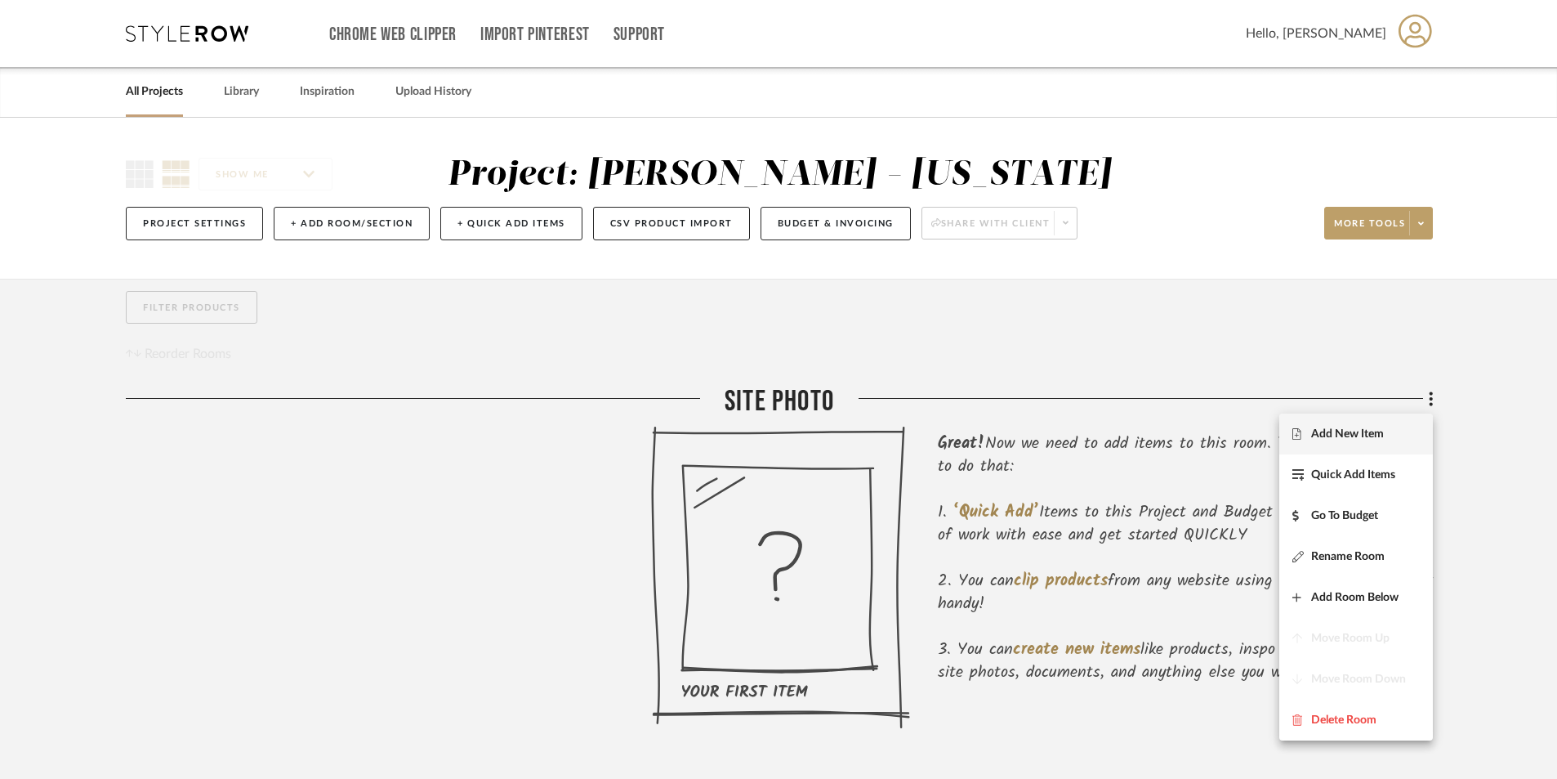
click at [1247, 435] on span "Add New Item" at bounding box center [1347, 434] width 73 height 14
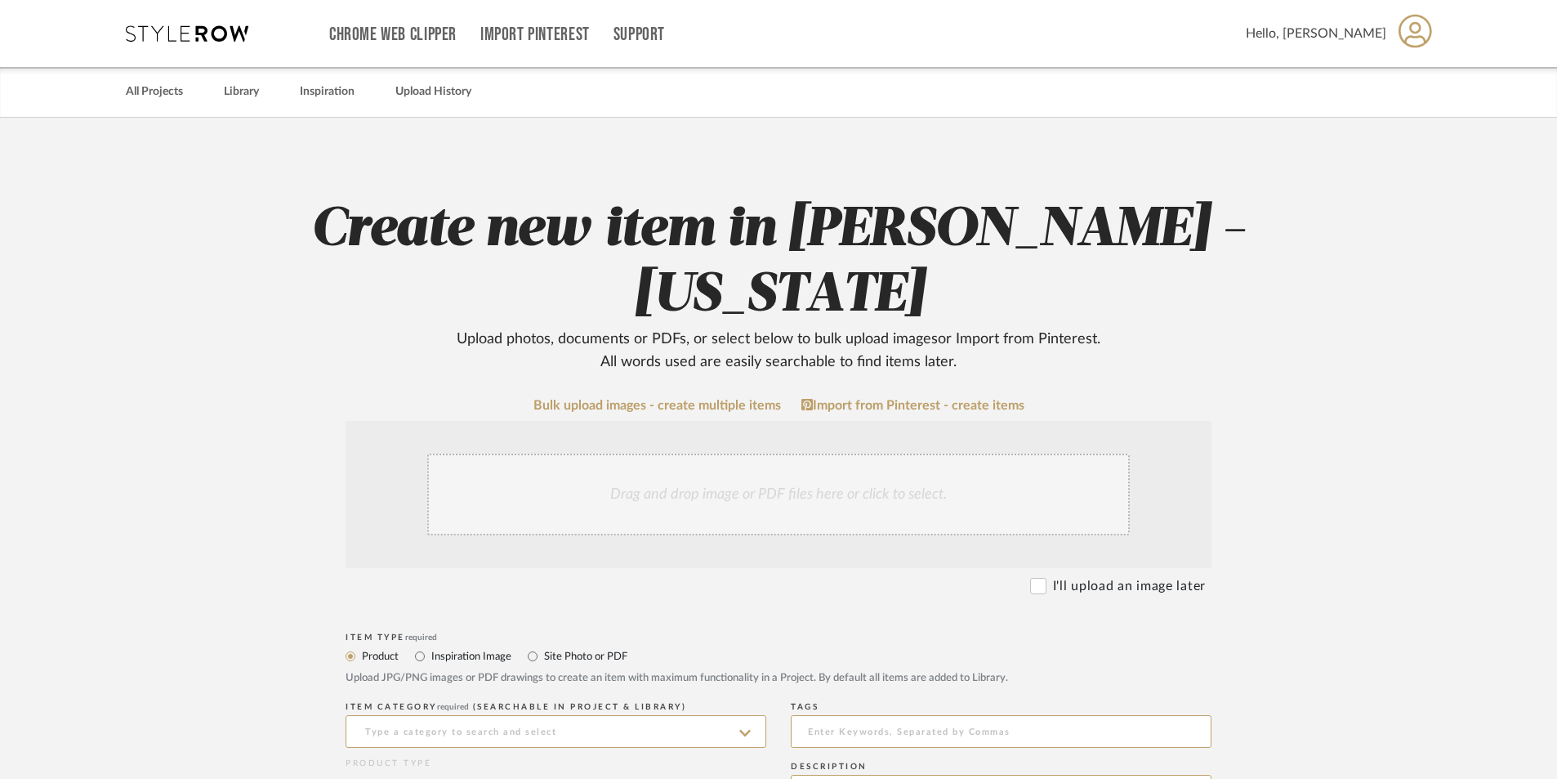
click at [716, 476] on div "Drag and drop image or PDF files here or click to select." at bounding box center [778, 494] width 703 height 82
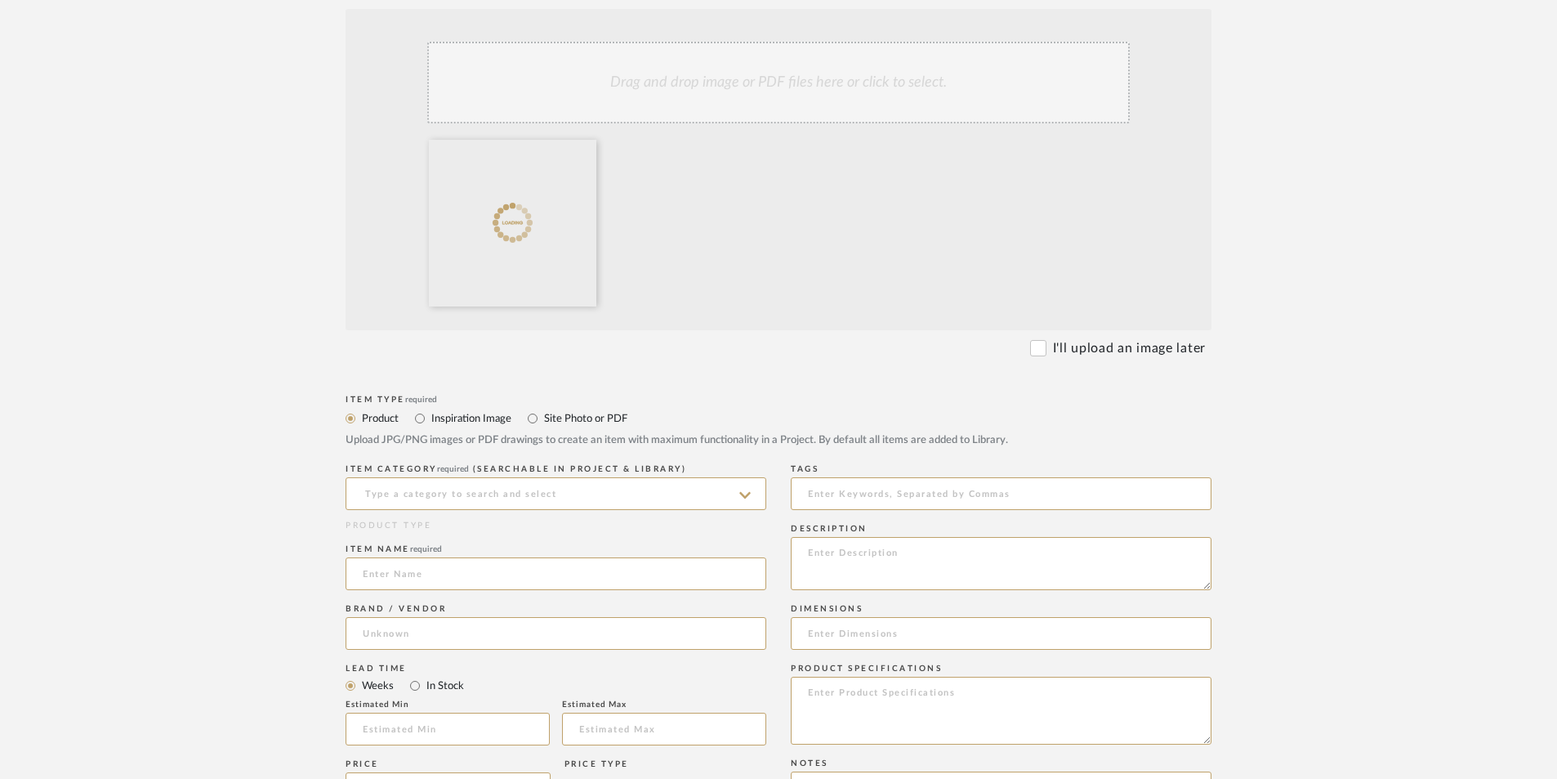
scroll to position [435, 0]
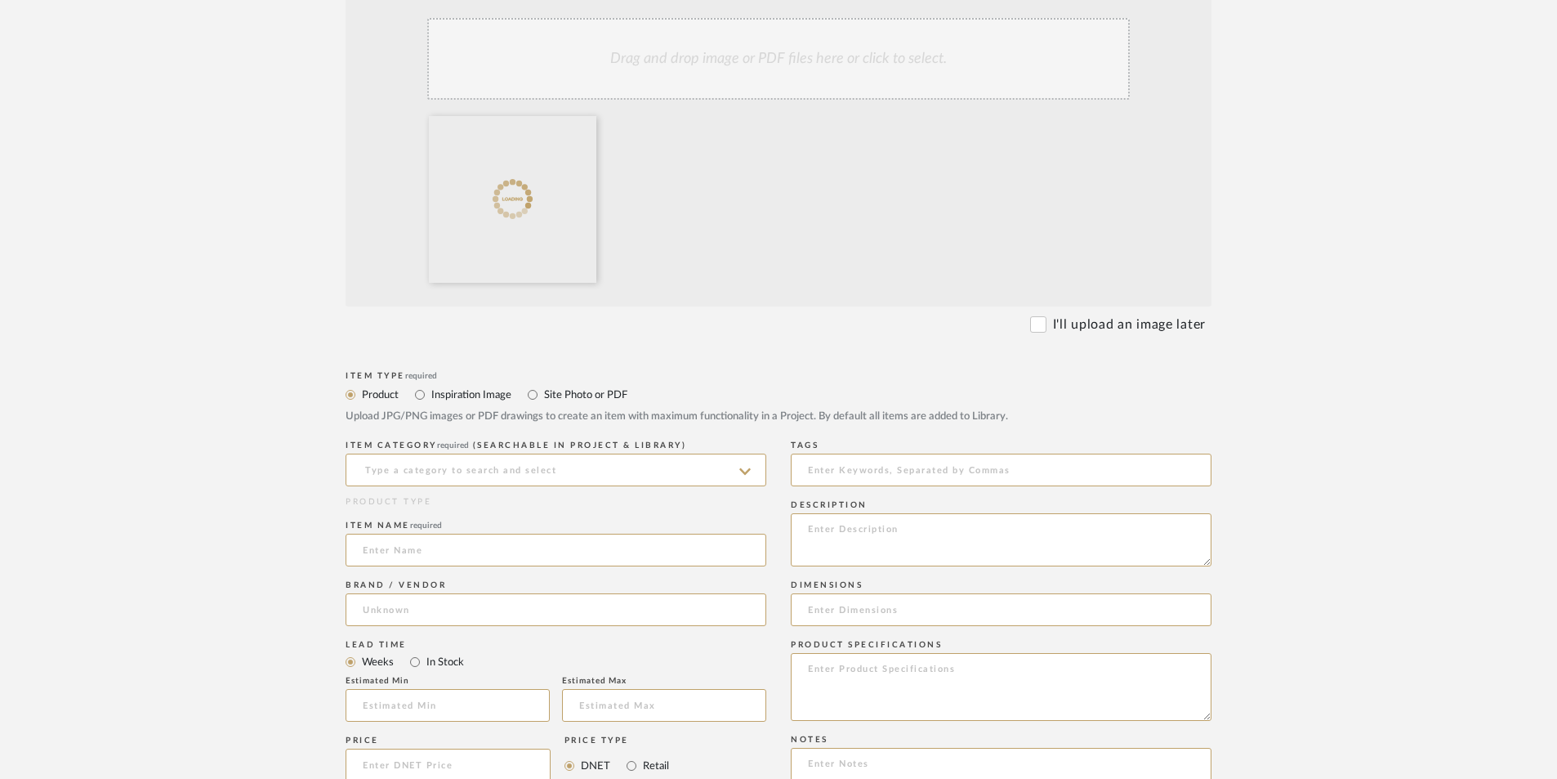
click at [561, 399] on label "Site Photo or PDF" at bounding box center [584, 395] width 85 height 18
click at [542, 399] on input "Site Photo or PDF" at bounding box center [533, 395] width 20 height 20
radio input "true"
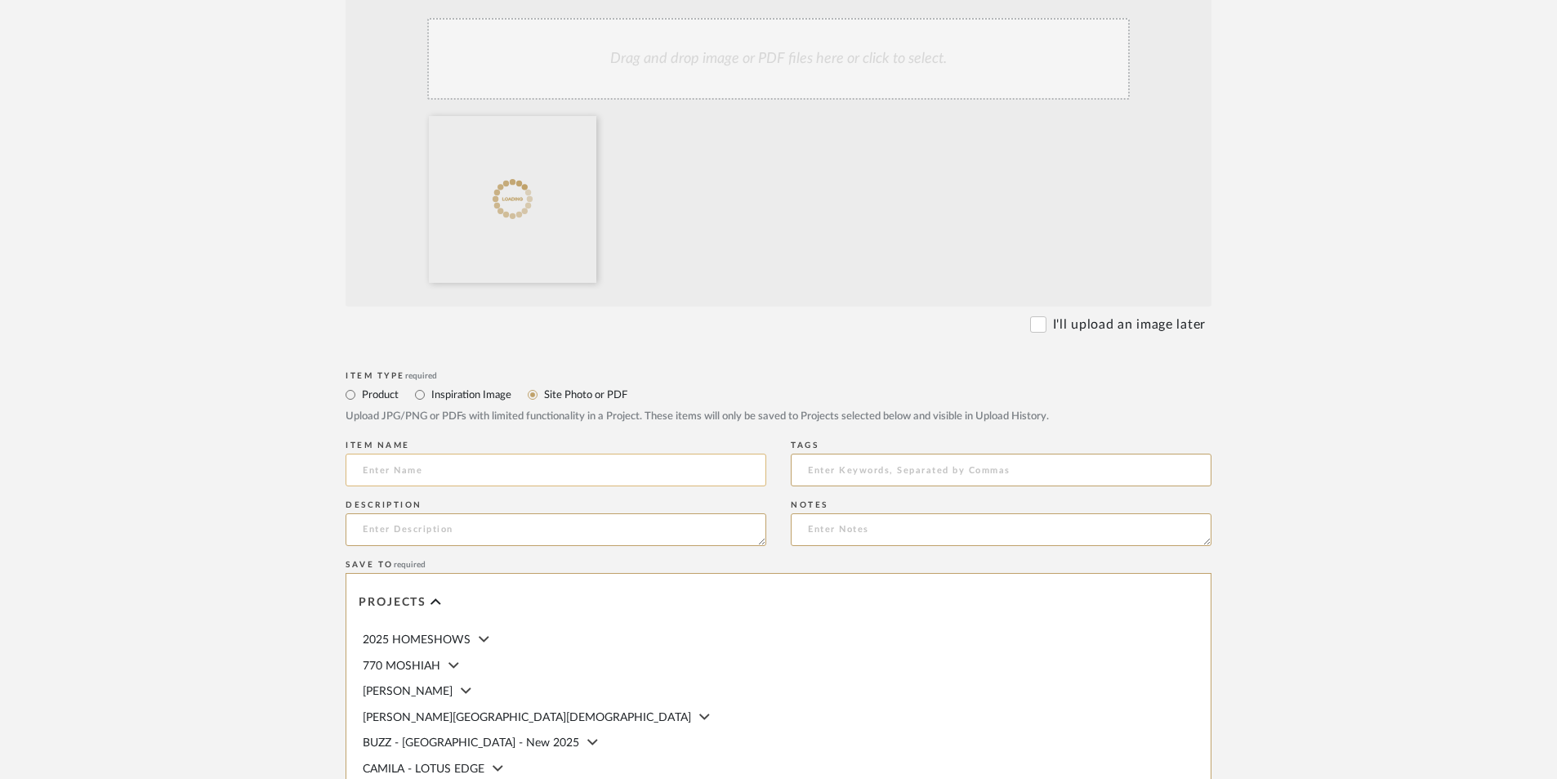
click at [515, 467] on input at bounding box center [556, 469] width 421 height 33
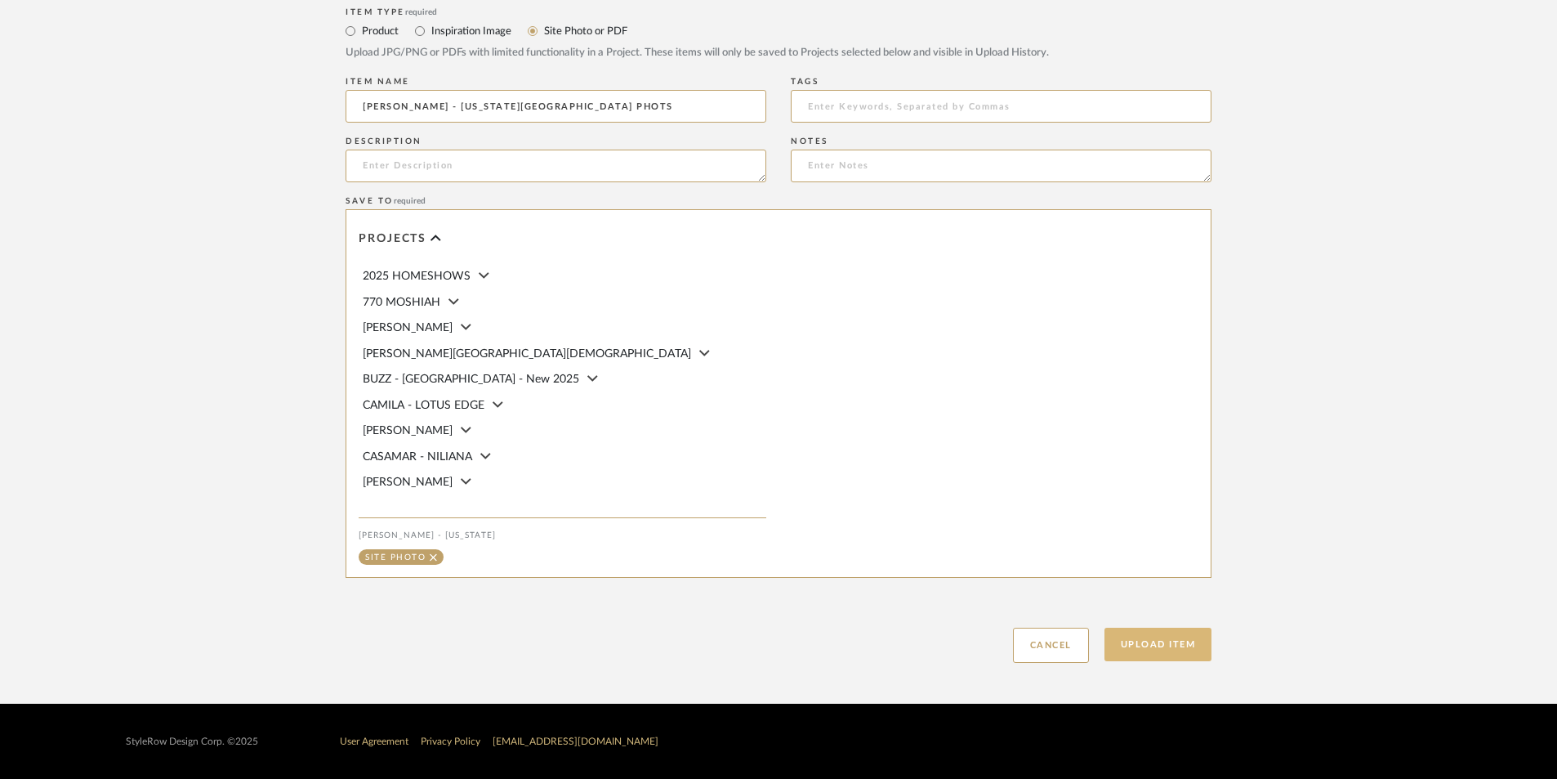
type input "[PERSON_NAME] - [US_STATE][GEOGRAPHIC_DATA] PHOTS"
click at [1163, 645] on button "Upload Item" at bounding box center [1159, 643] width 108 height 33
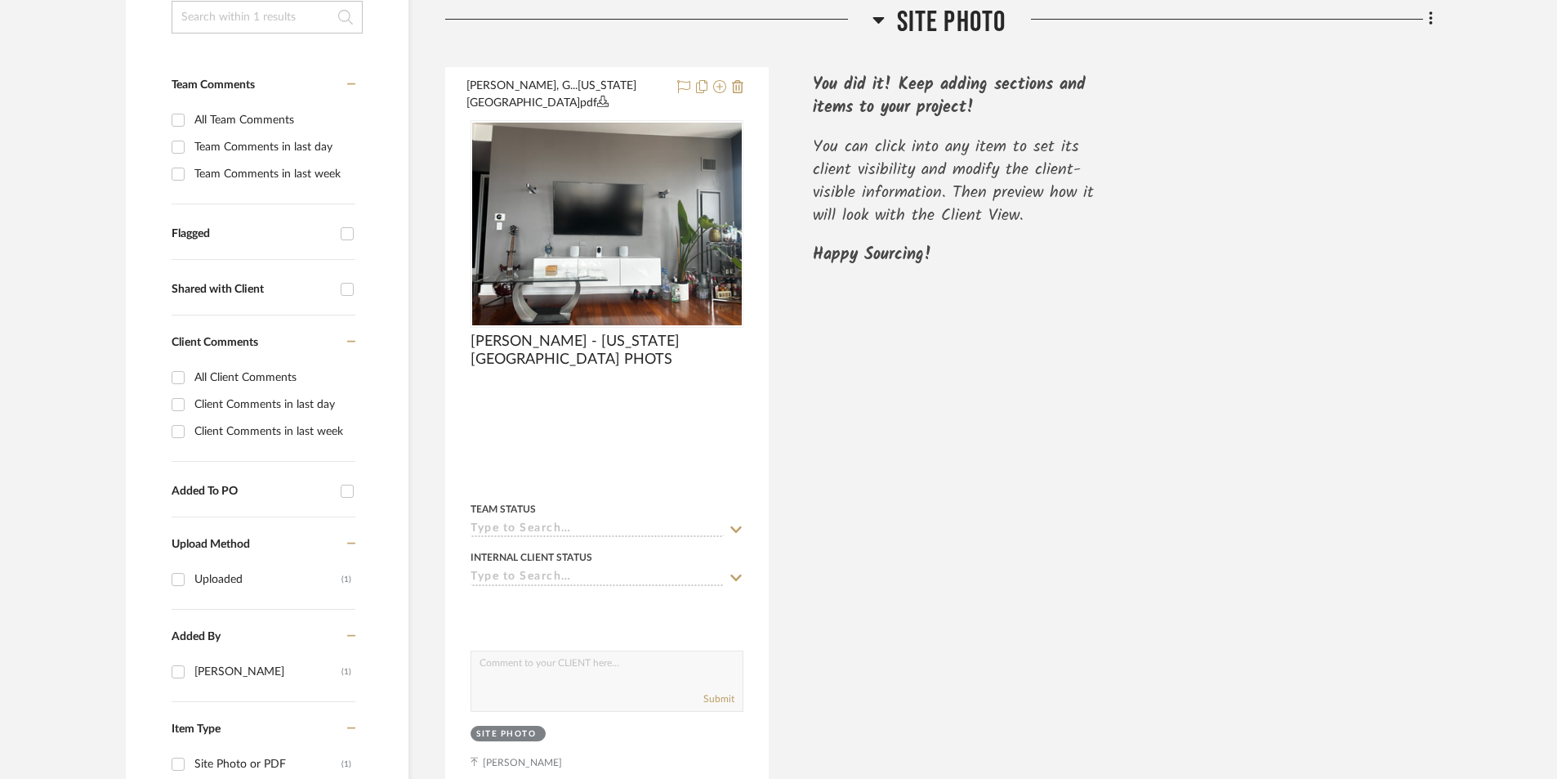
scroll to position [384, 0]
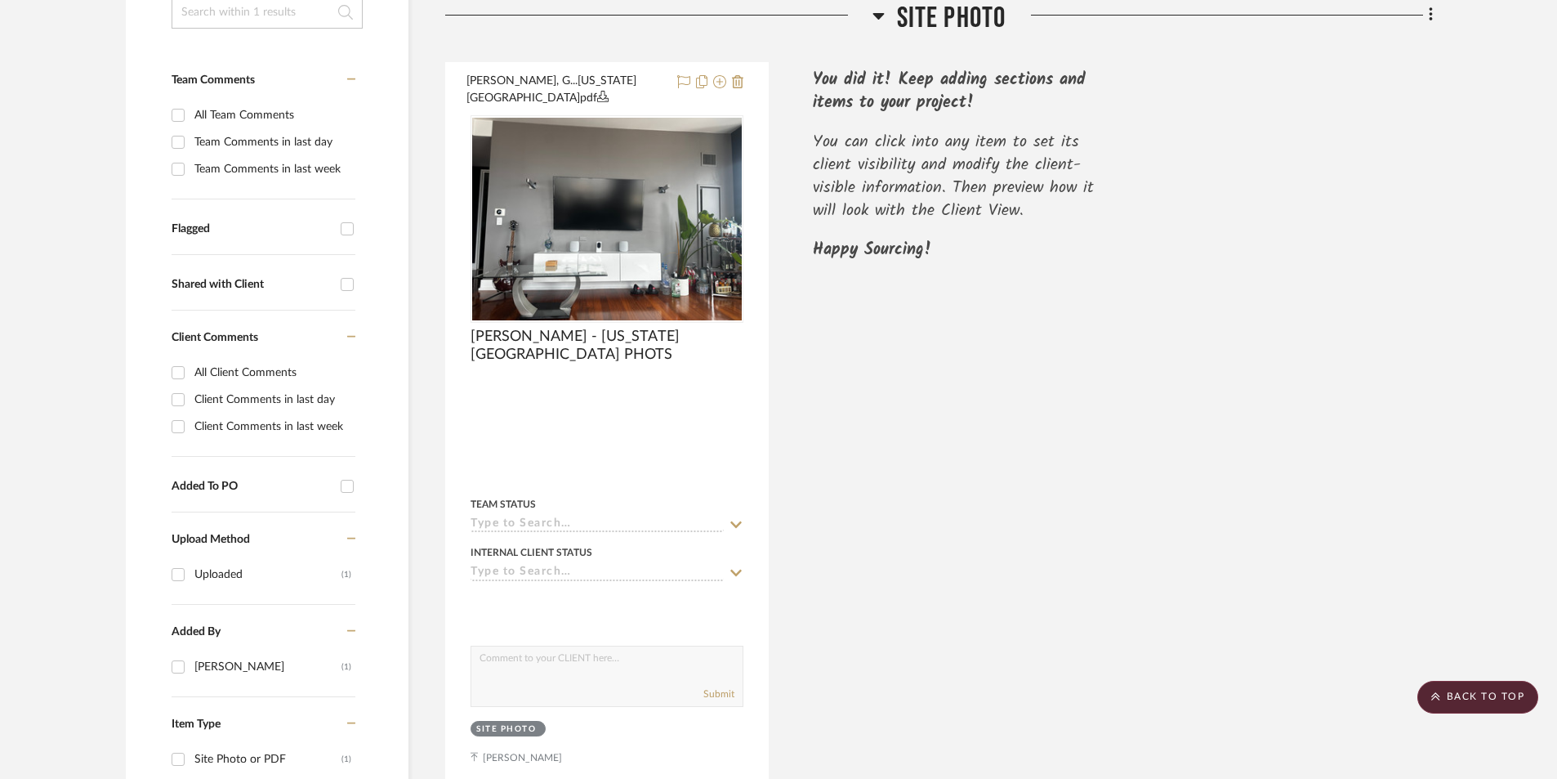
click at [992, 440] on div "[PERSON_NAME], G...[US_STATE][GEOGRAPHIC_DATA]pdf [PERSON_NAME] - [US_STATE] SI…" at bounding box center [939, 427] width 988 height 731
